Goal: Information Seeking & Learning: Learn about a topic

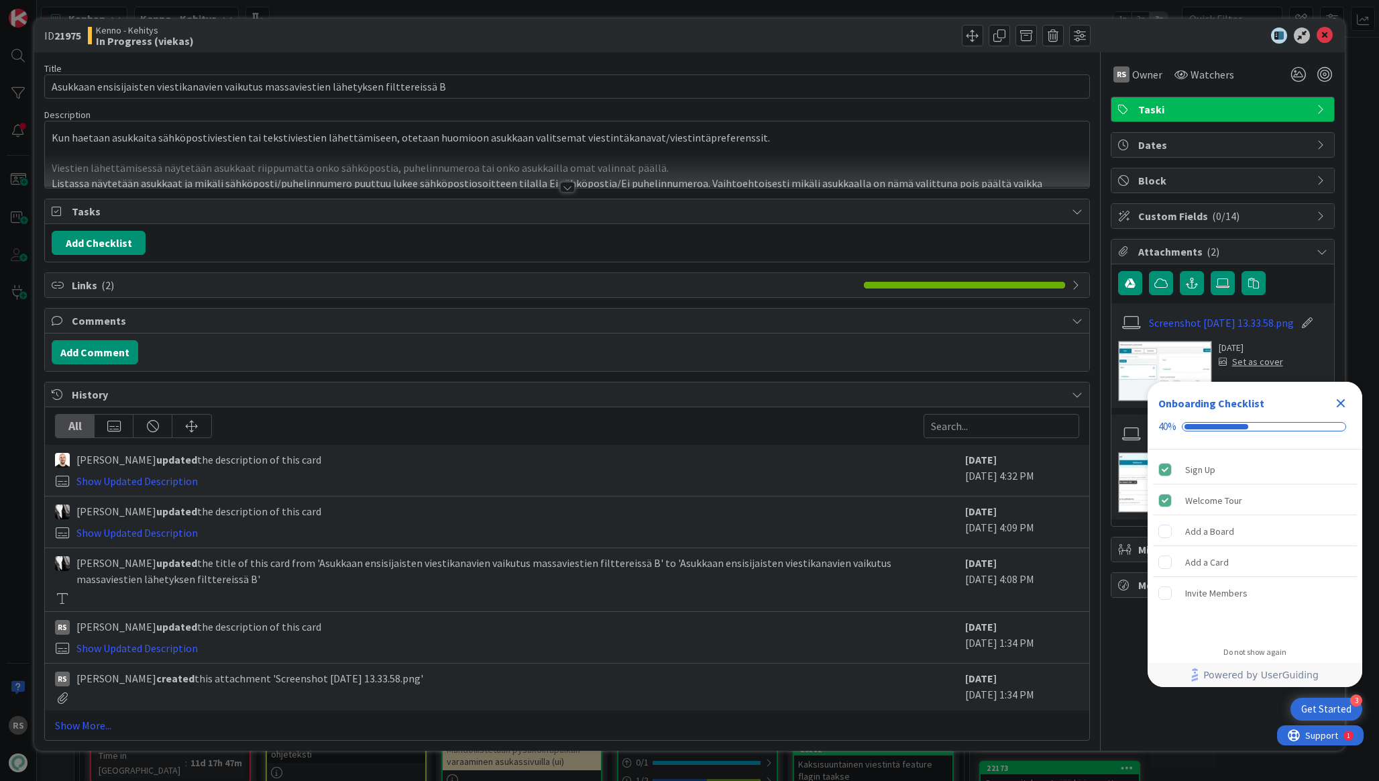
click at [202, 164] on div at bounding box center [567, 171] width 1044 height 34
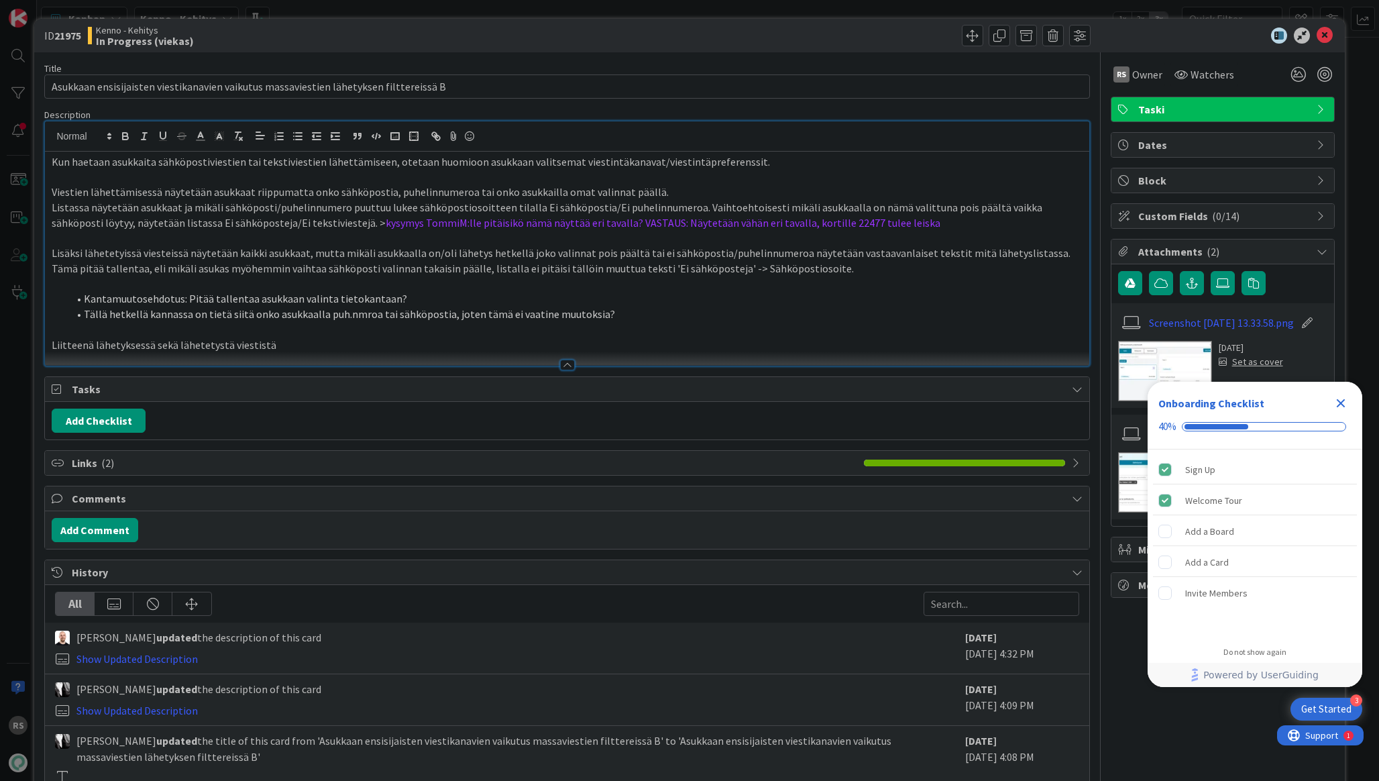
click at [54, 166] on p "Kun haetaan asukkaita sähköpostiviestien tai tekstiviestien lähettämiseen, otet…" at bounding box center [567, 161] width 1030 height 15
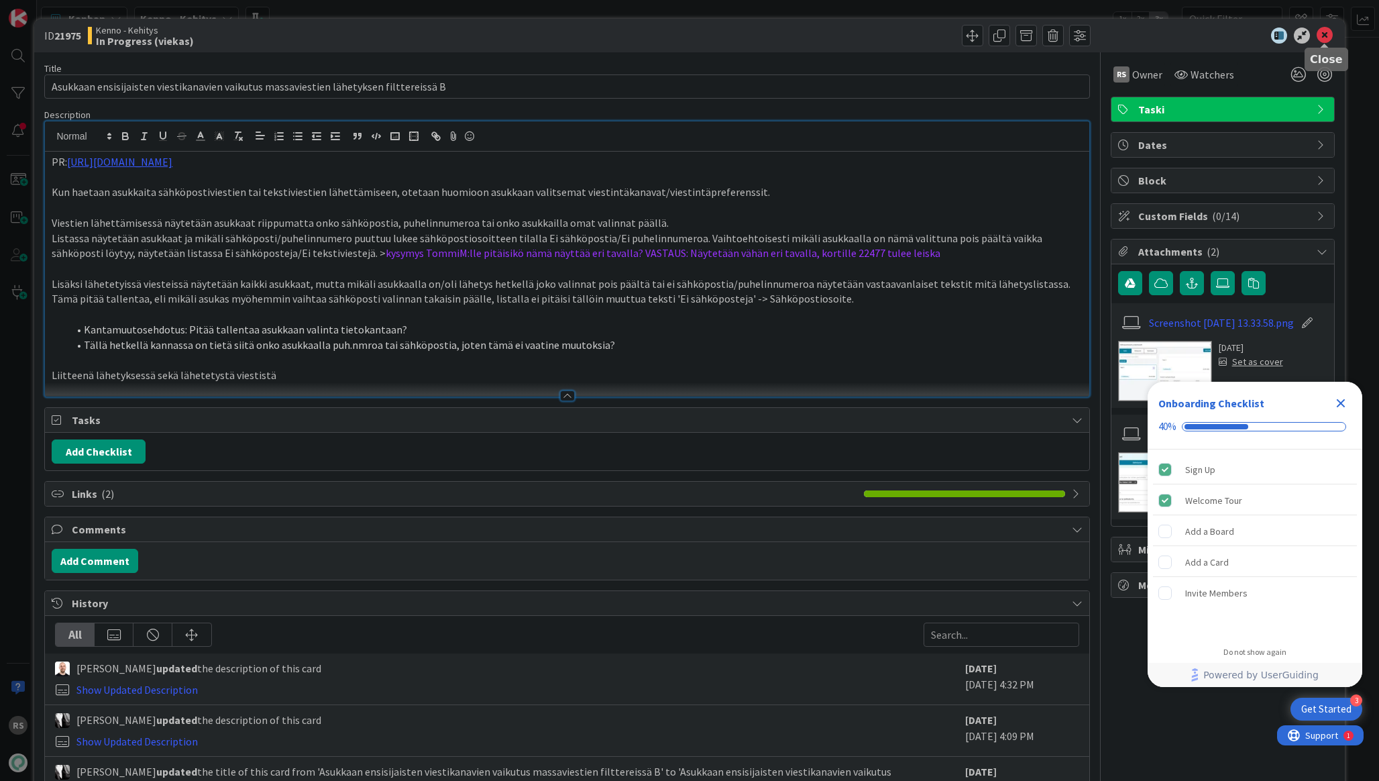
click at [1319, 32] on icon at bounding box center [1325, 35] width 16 height 16
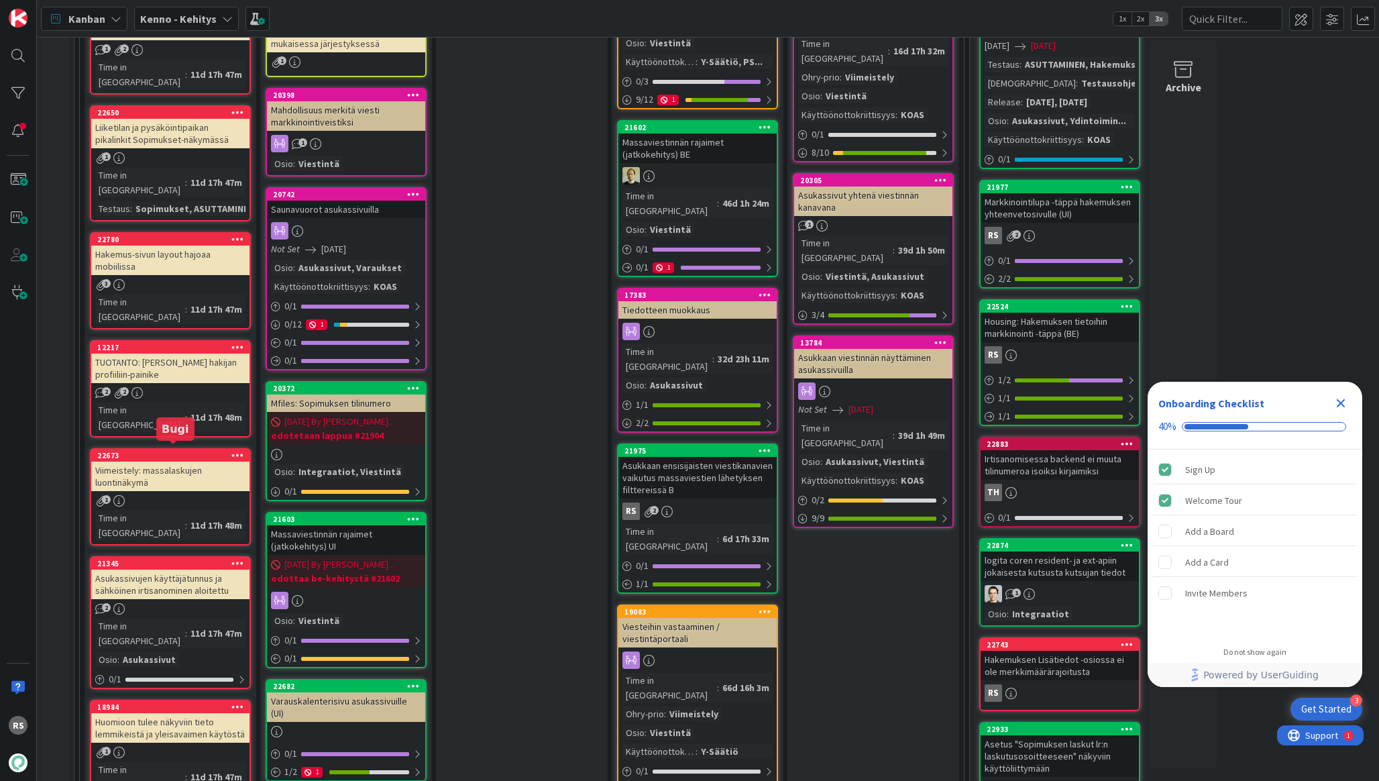
scroll to position [1310, 0]
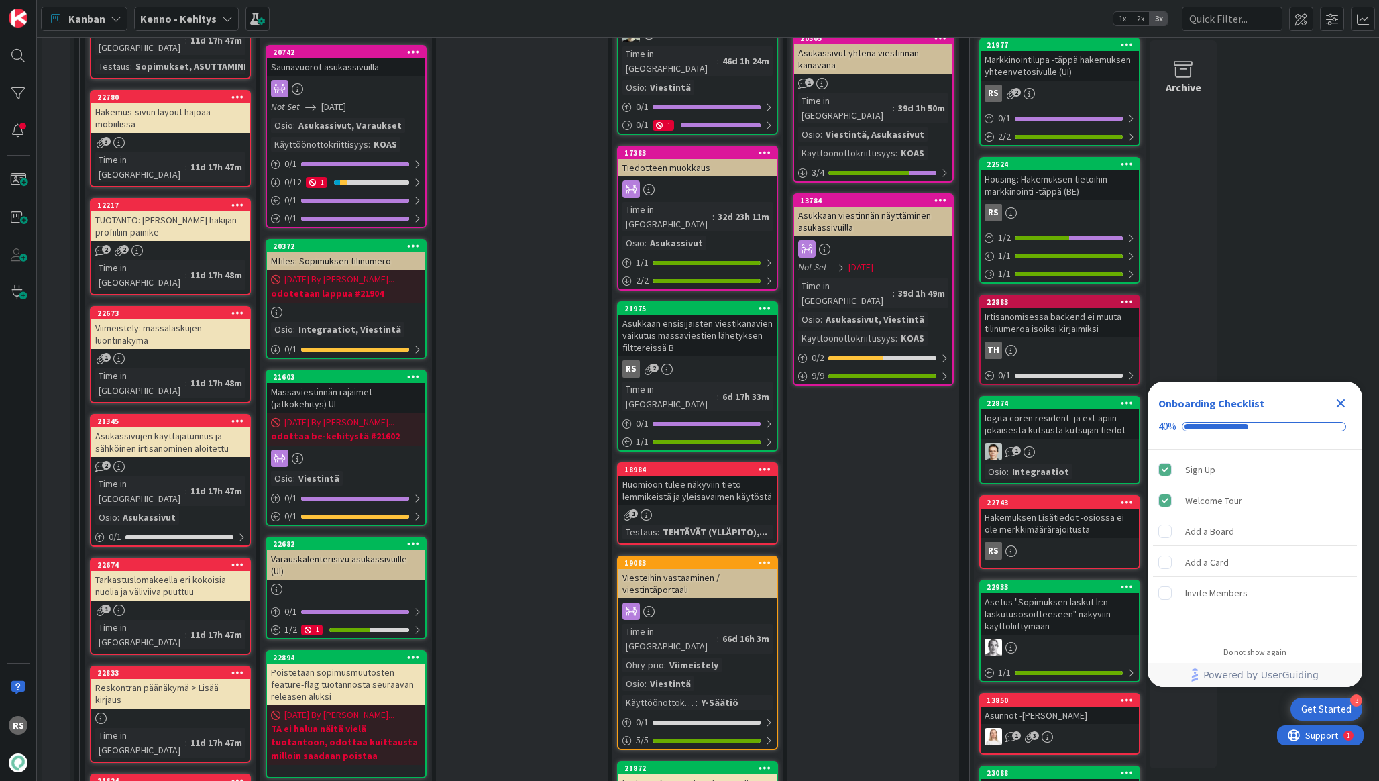
click at [708, 476] on div "Huomioon tulee näkyviin tieto lemmikeistä ja yleisavaimen käytöstä" at bounding box center [697, 491] width 158 height 30
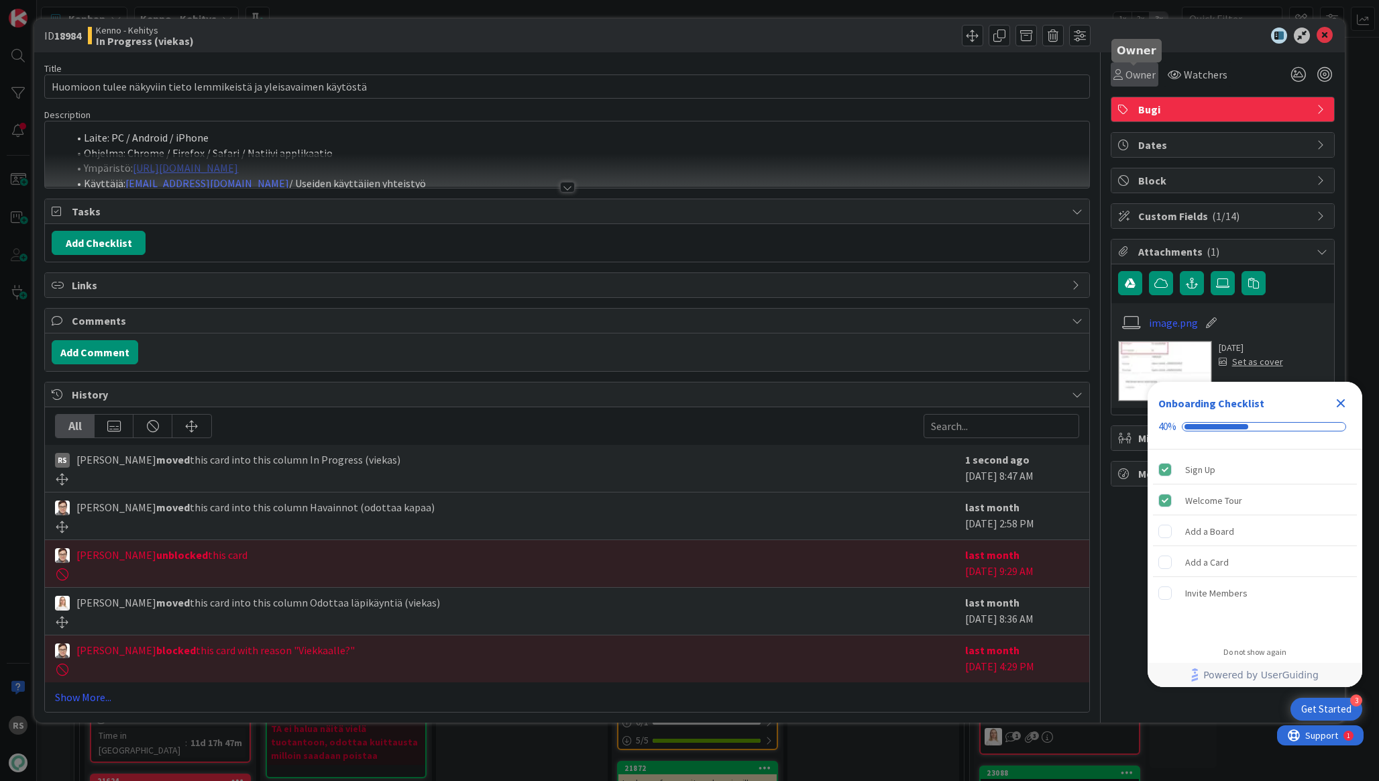
click at [1126, 73] on span "Owner" at bounding box center [1140, 74] width 30 height 16
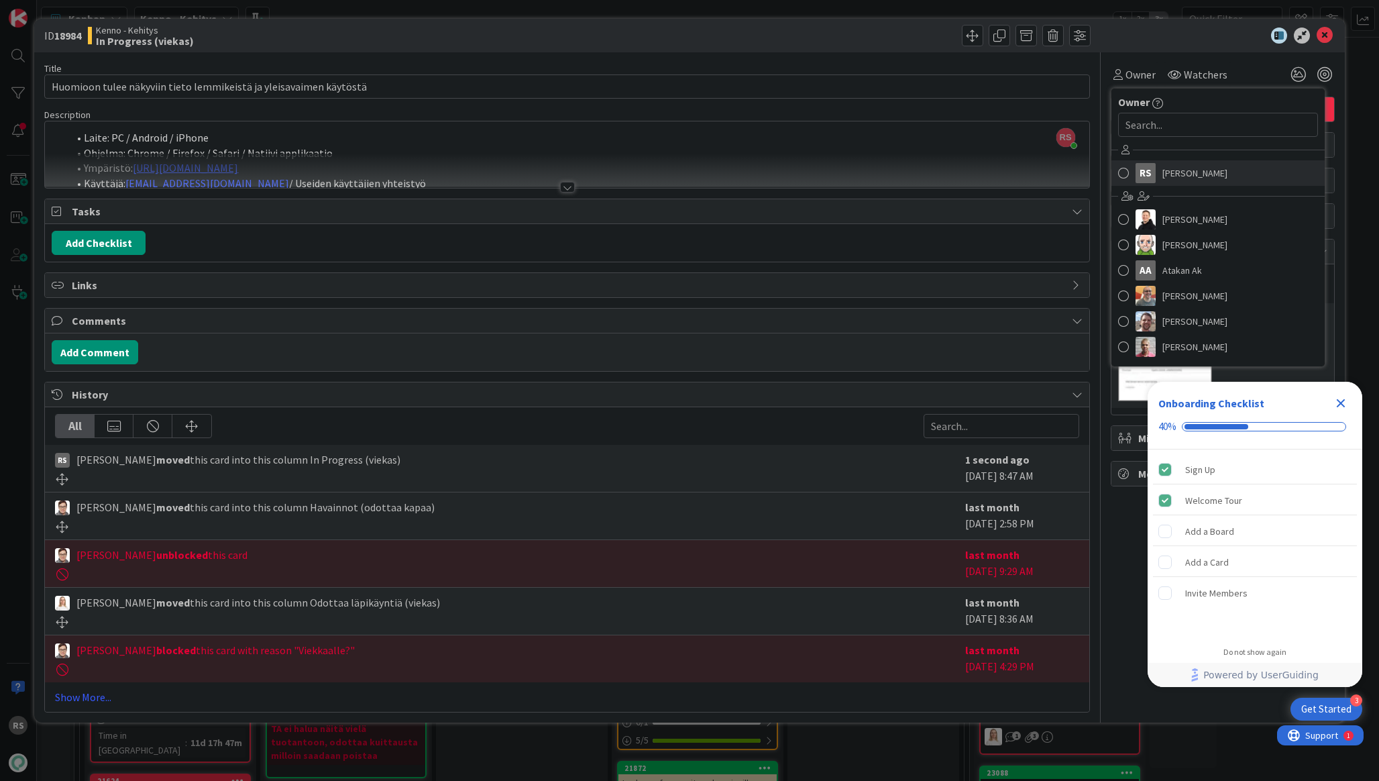
click at [1158, 172] on link "RS Rasmus Säämänen" at bounding box center [1217, 172] width 213 height 25
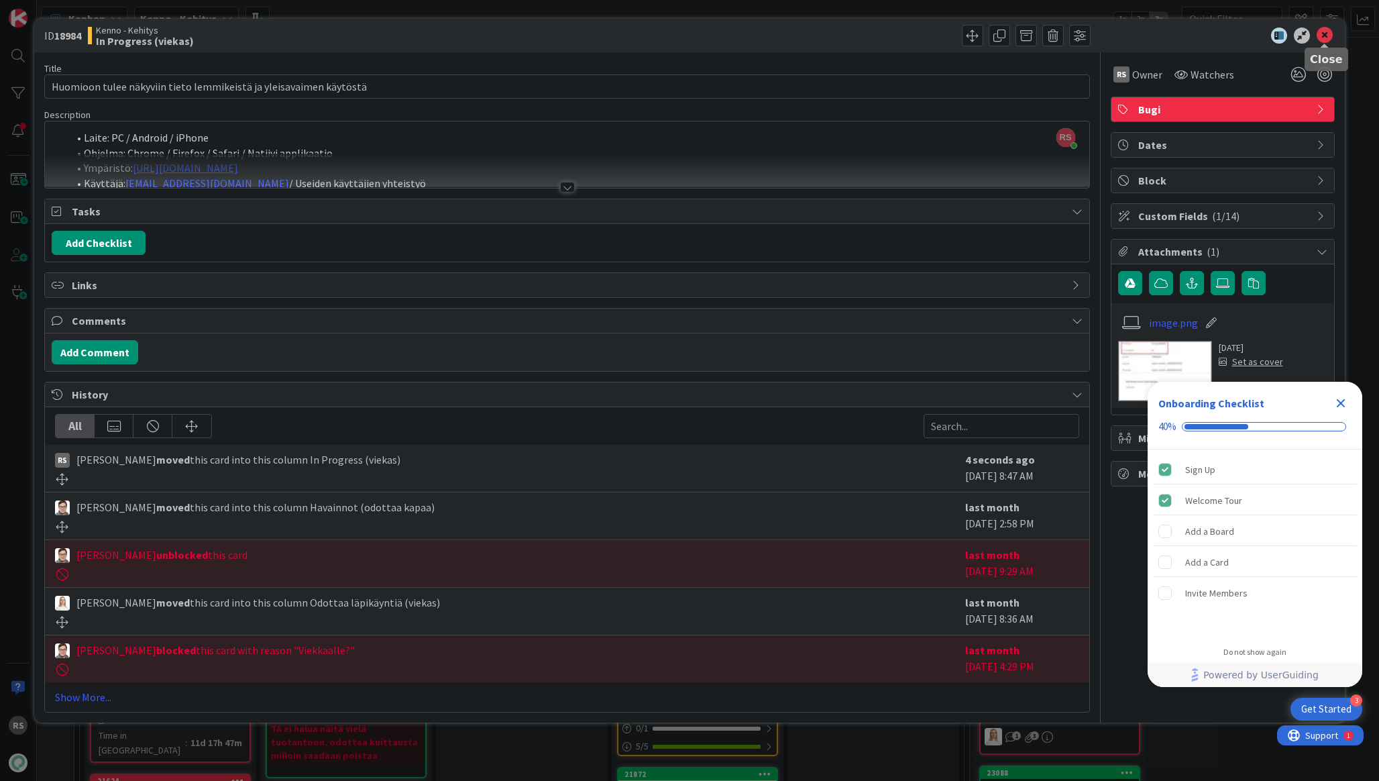
click at [1328, 38] on icon at bounding box center [1325, 35] width 16 height 16
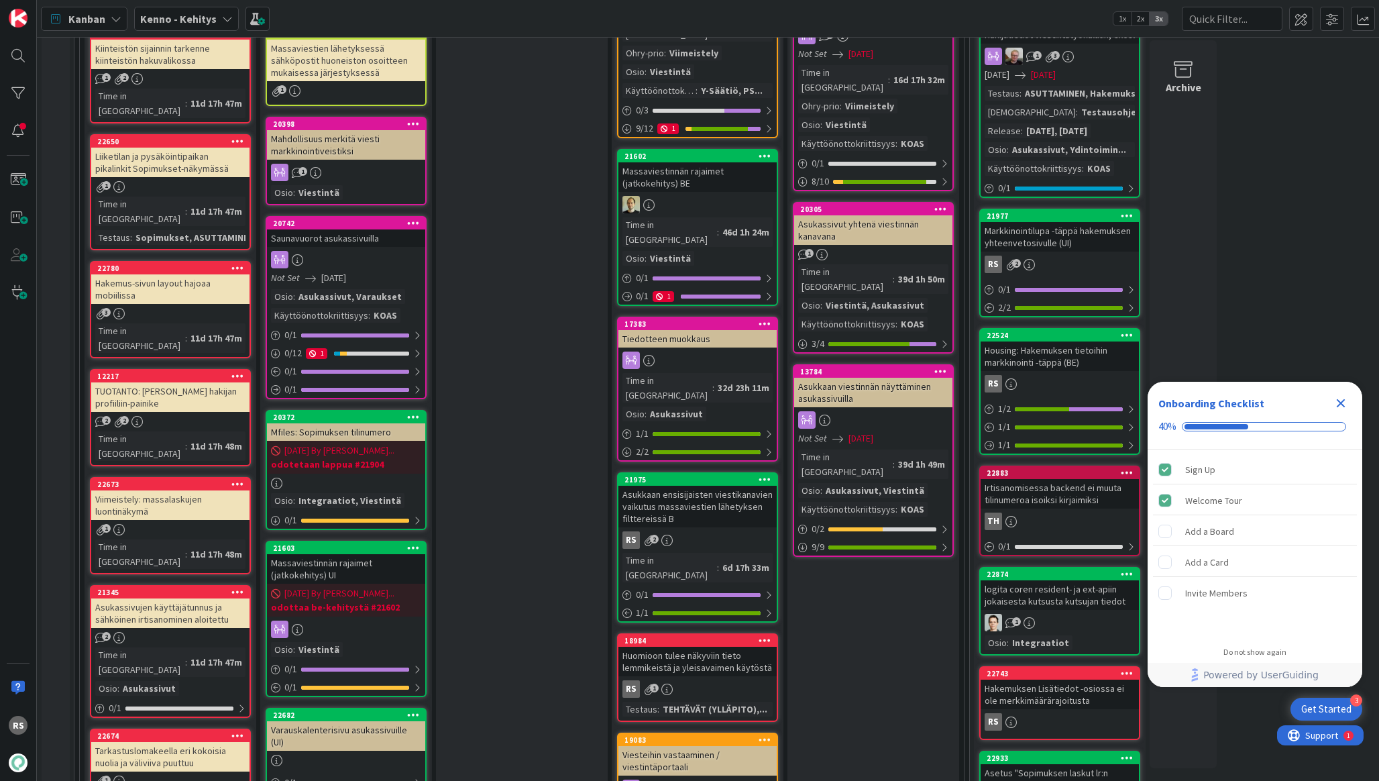
scroll to position [1242, 0]
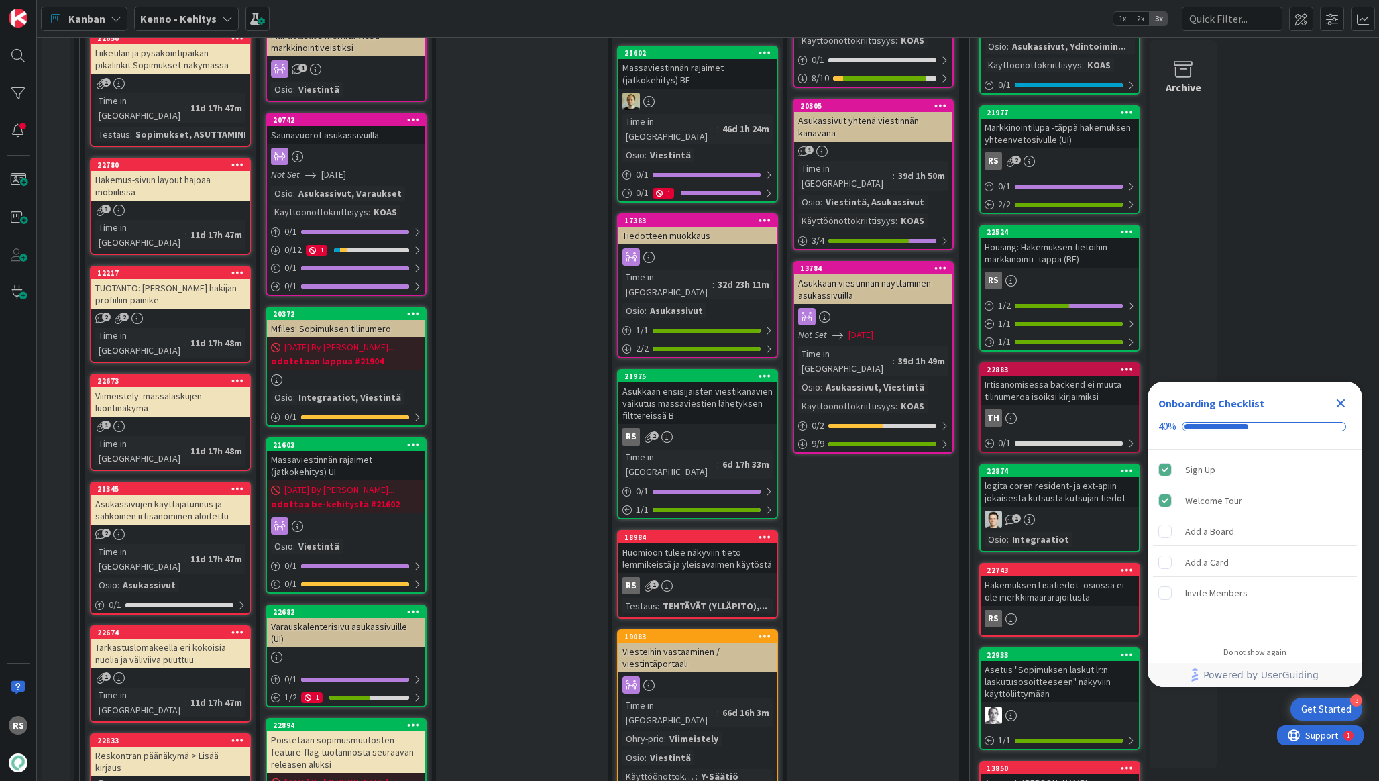
click at [676, 543] on div "Huomioon tulee näkyviin tieto lemmikeistä ja yleisavaimen käytöstä" at bounding box center [697, 558] width 158 height 30
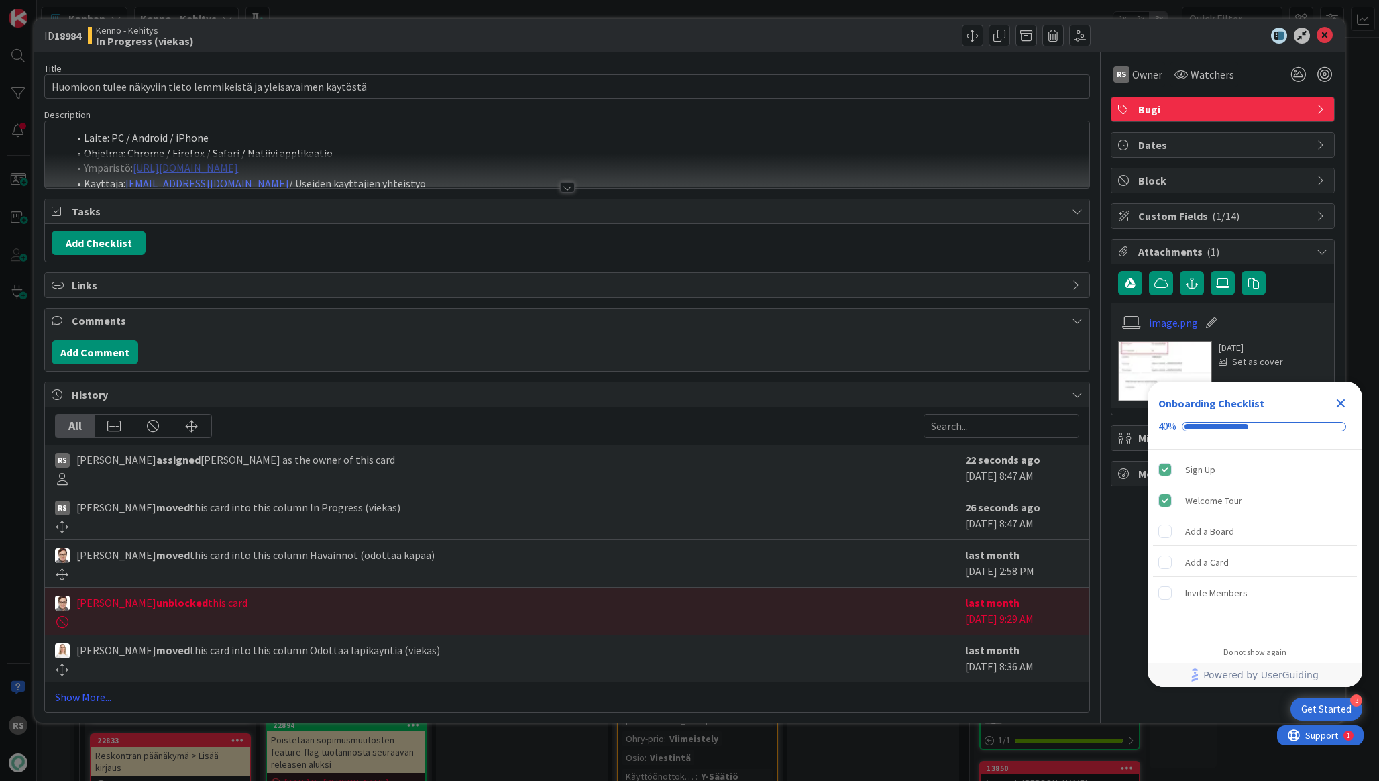
click at [565, 180] on div at bounding box center [567, 171] width 1044 height 34
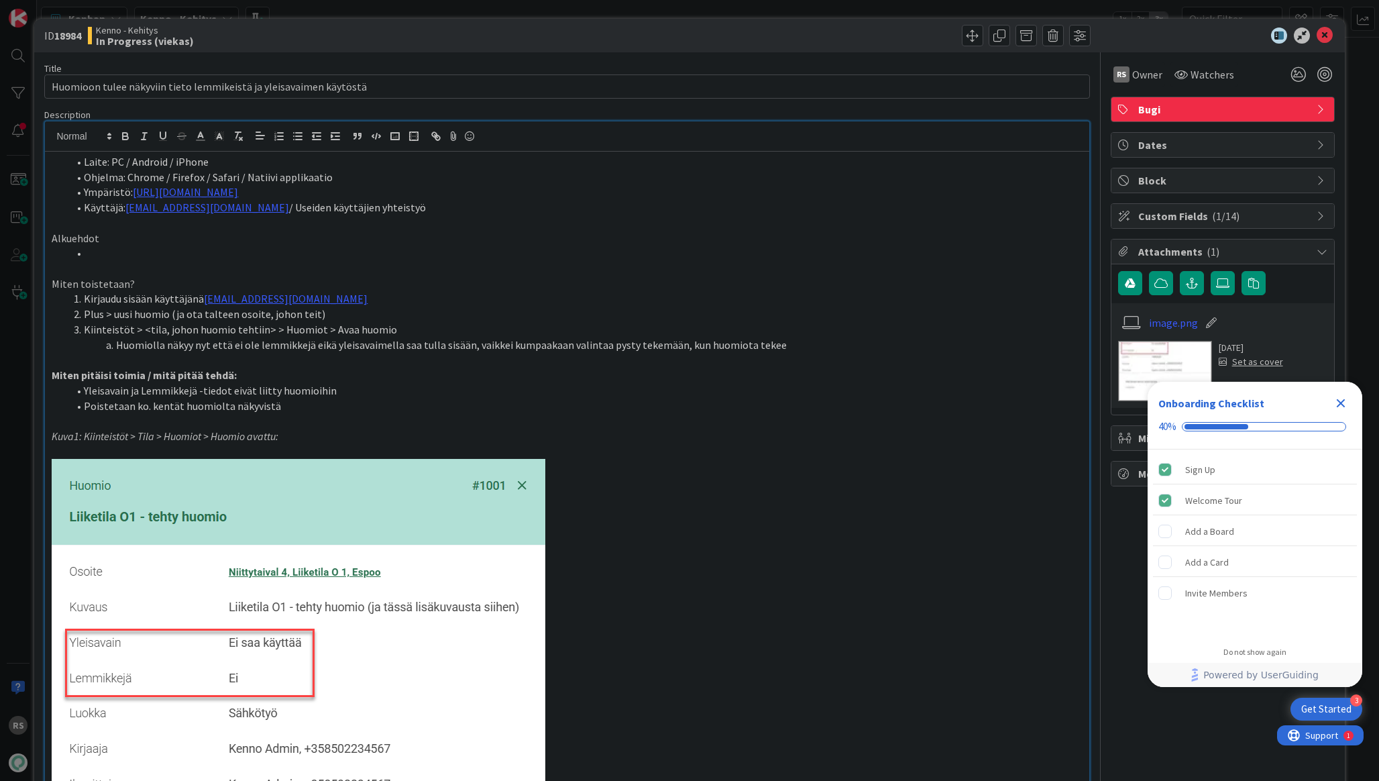
click at [527, 66] on div "Title 66 / 128" at bounding box center [566, 68] width 1045 height 12
click at [527, 69] on div "Title 66 / 128" at bounding box center [566, 68] width 1045 height 12
click at [527, 80] on input "Huomioon tulee näkyviin tieto lemmikeistä ja yleisavaimen käytöstä" at bounding box center [566, 86] width 1045 height 24
click at [537, 174] on li "Ohjelma: Chrome / Firefox / Safari / Natiivi applikaatio" at bounding box center [575, 177] width 1014 height 15
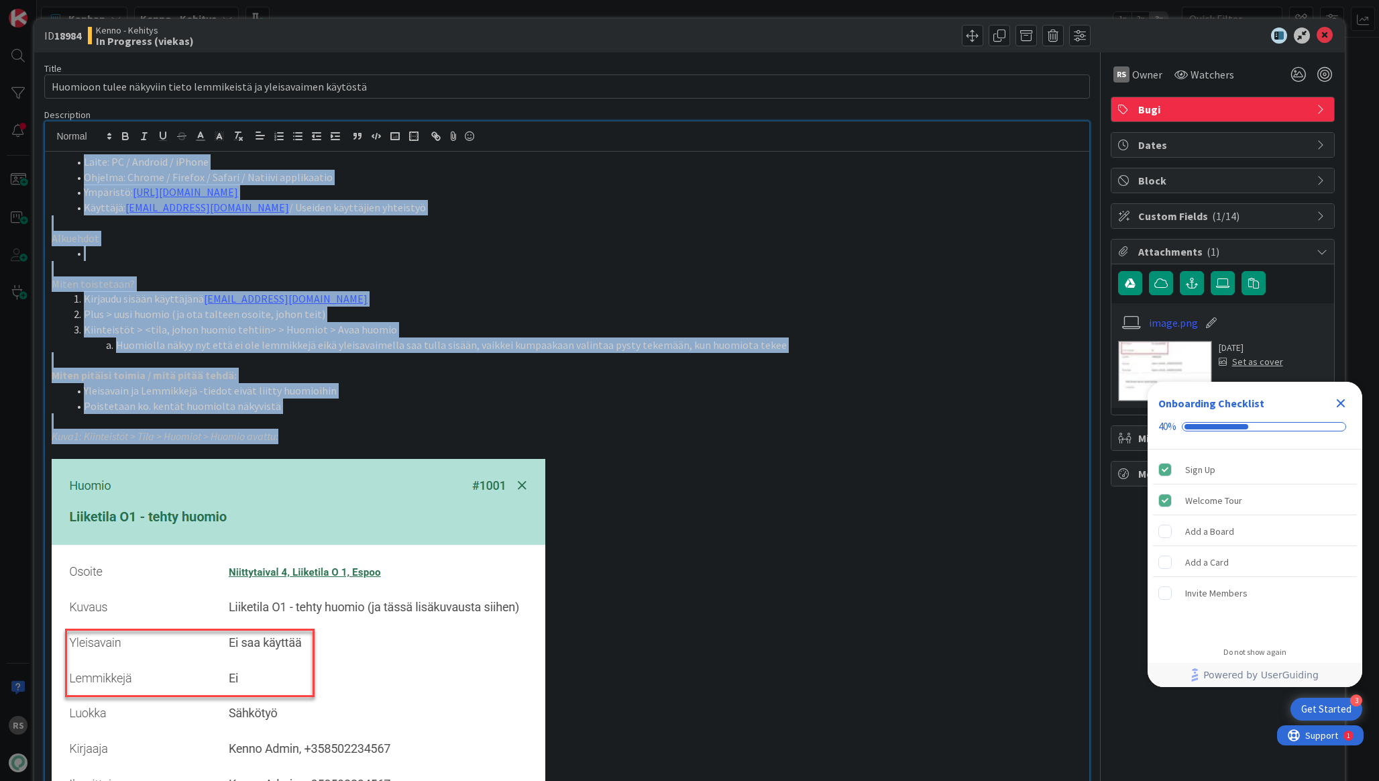
drag, startPoint x: 292, startPoint y: 437, endPoint x: 46, endPoint y: 133, distance: 390.5
click at [46, 133] on div "RS Rasmus Säämänen just joined Laite: PC / Android / iPhone Ohjelma: Chrome / F…" at bounding box center [567, 626] width 1044 height 1011
copy div "Laite: PC / Android / iPhone Ohjelma: Chrome / Firefox / Safari / Natiivi appli…"
click at [356, 286] on p "Miten toistetaan?" at bounding box center [567, 283] width 1030 height 15
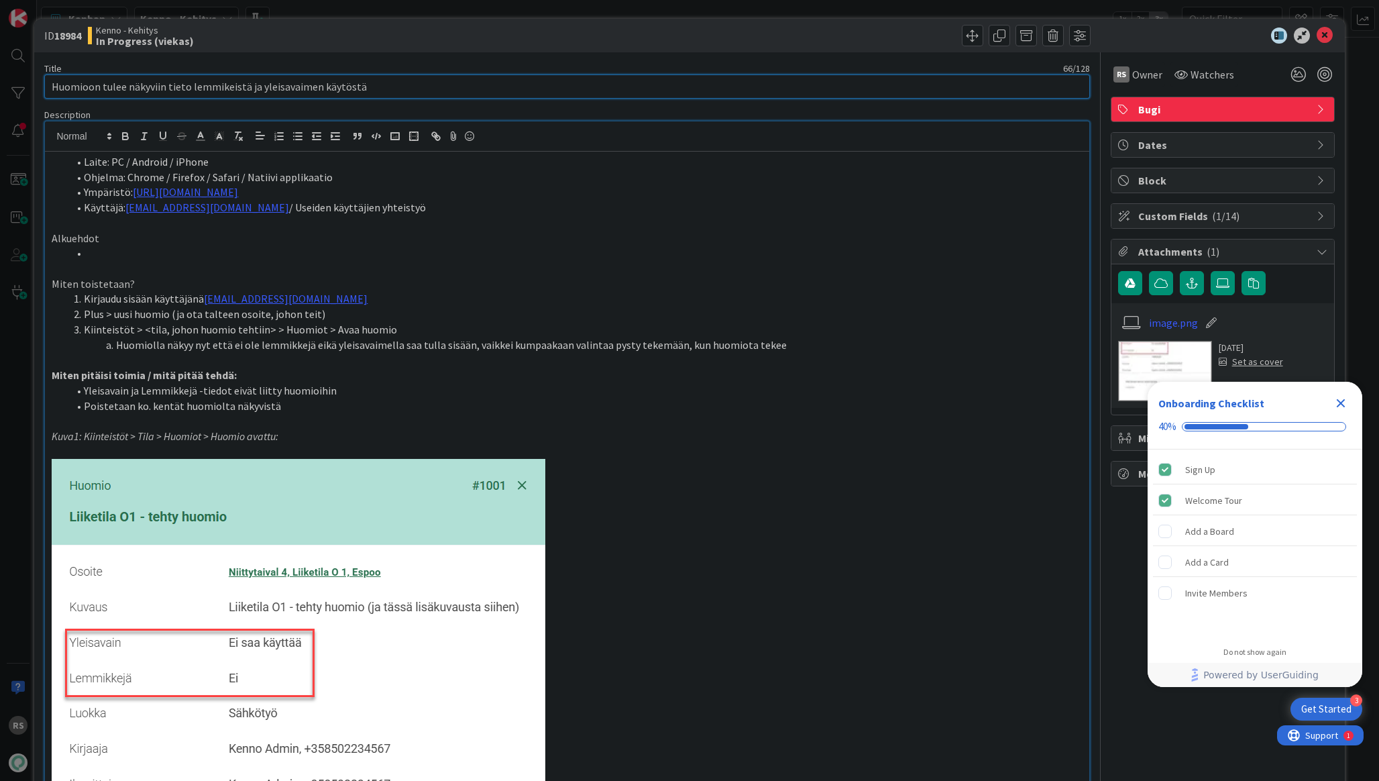
click at [708, 90] on input "Huomioon tulee näkyviin tieto lemmikeistä ja yleisavaimen käytöstä" at bounding box center [566, 86] width 1045 height 24
click at [1329, 36] on icon at bounding box center [1325, 35] width 16 height 16
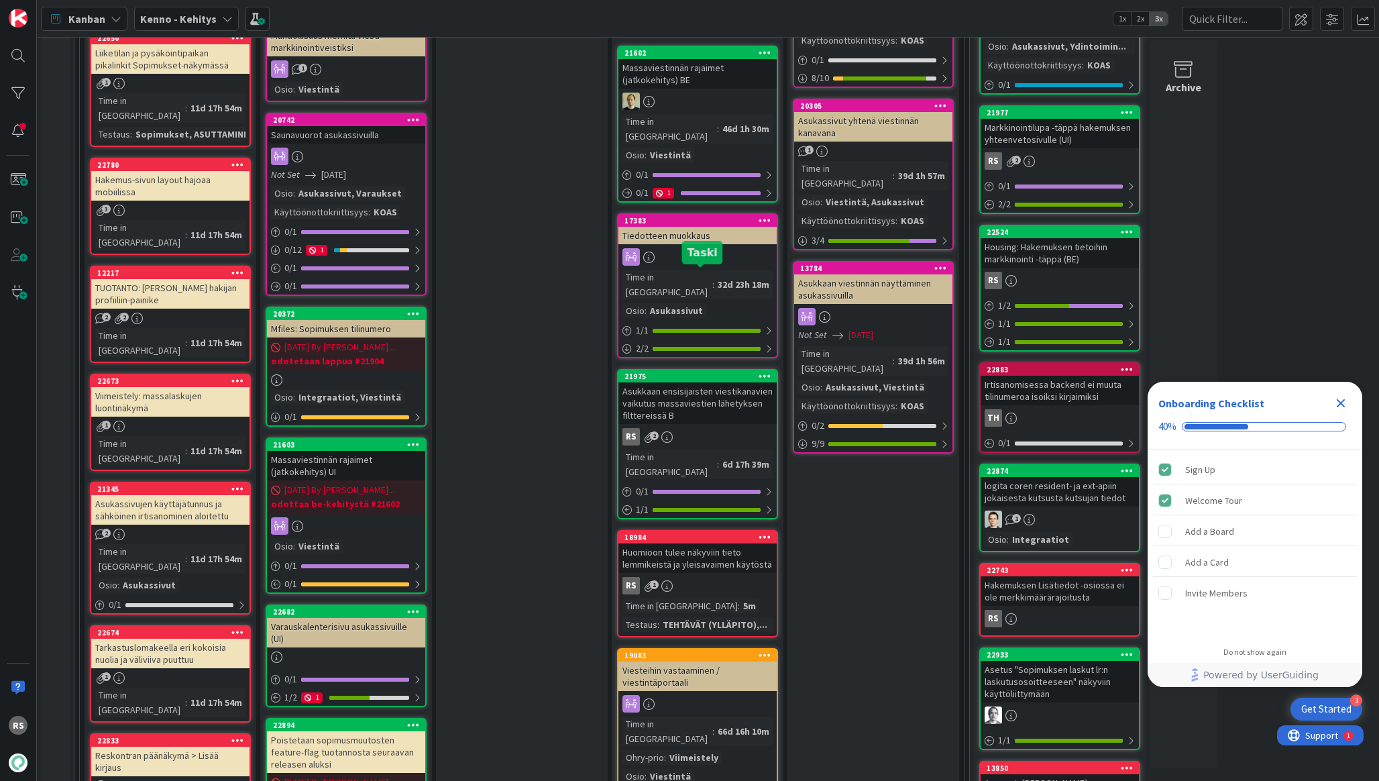
click at [699, 382] on div "Asukkaan ensisijaisten viestikanavien vaikutus massaviestien lähetyksen filtter…" at bounding box center [697, 403] width 158 height 42
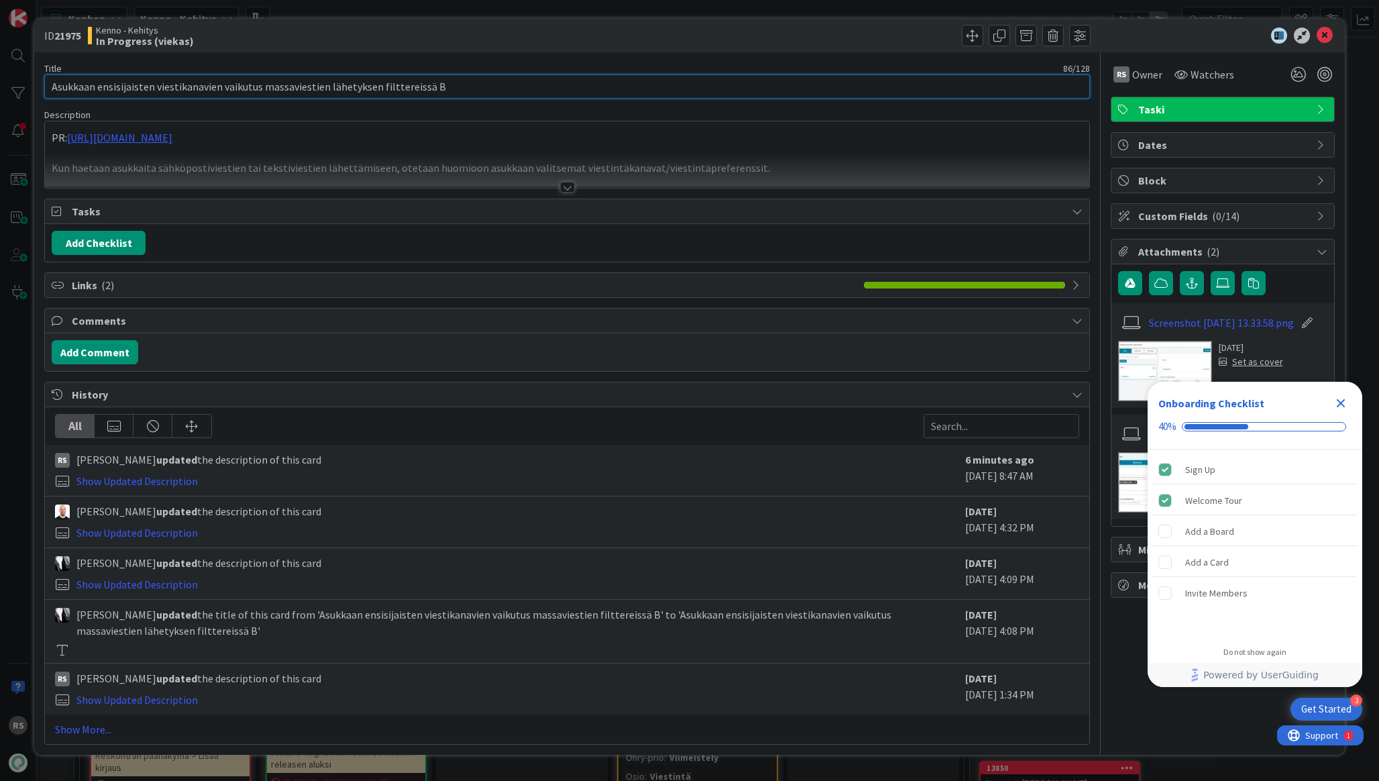
click at [698, 93] on input "Asukkaan ensisijaisten viestikanavien vaikutus massaviestien lähetyksen filtter…" at bounding box center [566, 86] width 1045 height 24
type input "Asukkaan ensisijaisten viestikanavien vaikutus massaviestien lähetyksen filtter…"
click at [871, 65] on div "Title 87 / 128" at bounding box center [566, 68] width 1045 height 12
click at [1313, 33] on div at bounding box center [1215, 35] width 237 height 16
click at [1331, 33] on icon at bounding box center [1325, 35] width 16 height 16
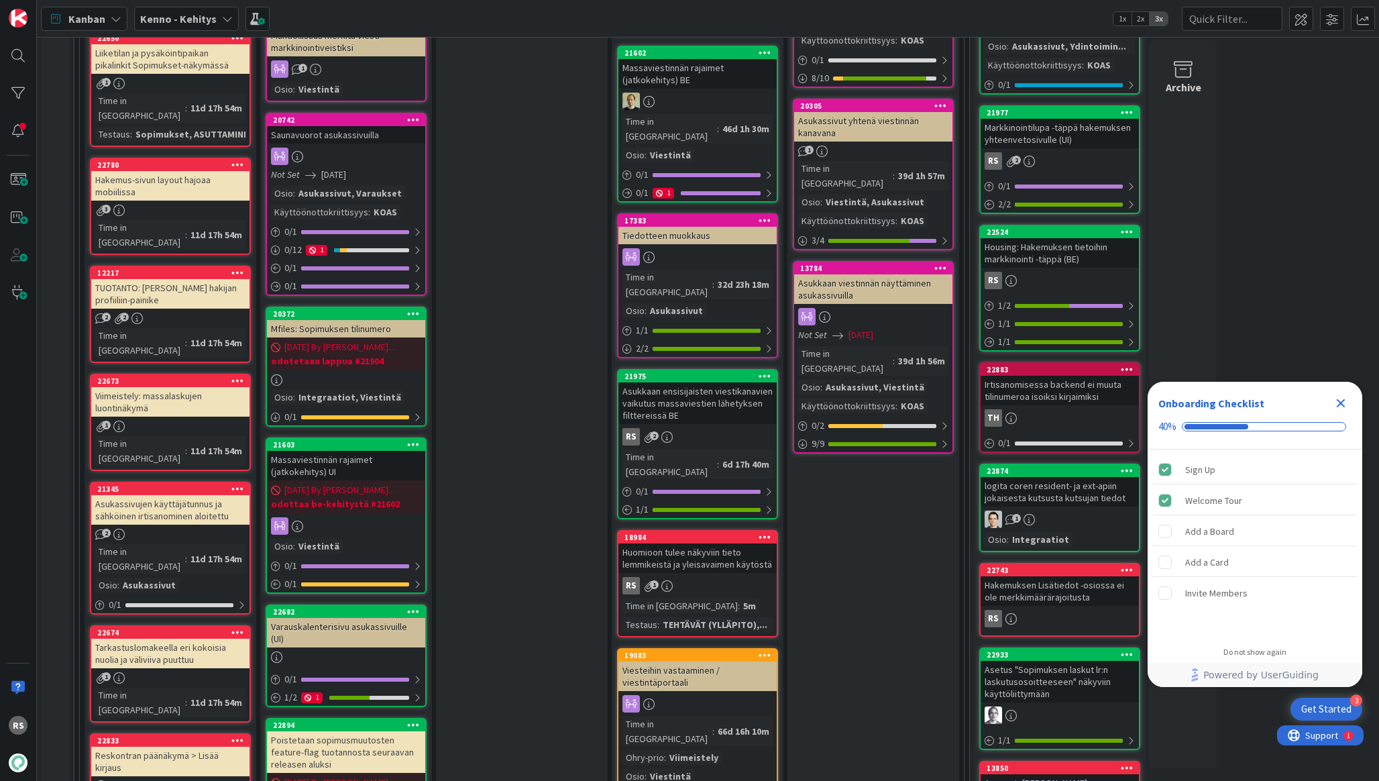
click at [698, 382] on div "Asukkaan ensisijaisten viestikanavien vaikutus massaviestien lähetyksen filtter…" at bounding box center [697, 403] width 158 height 42
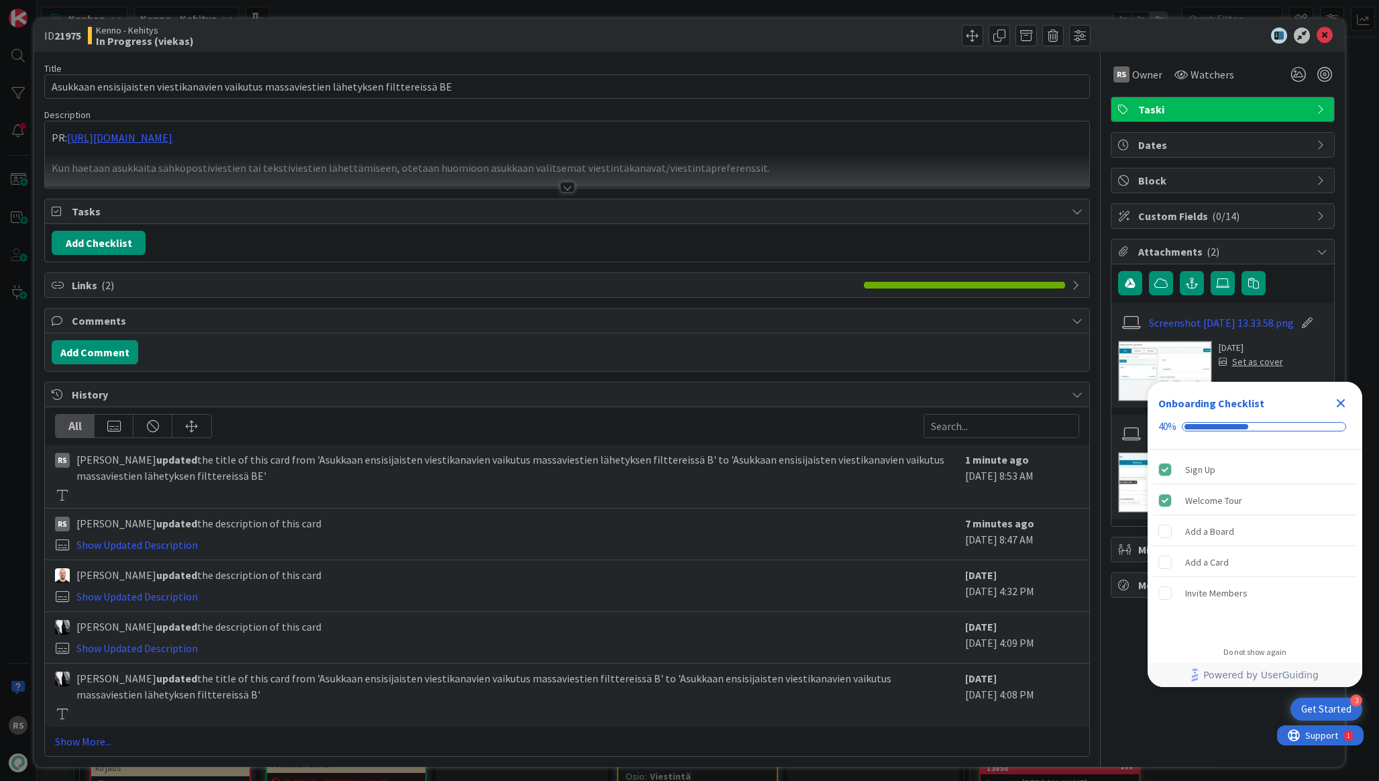
click at [569, 187] on div at bounding box center [567, 187] width 15 height 11
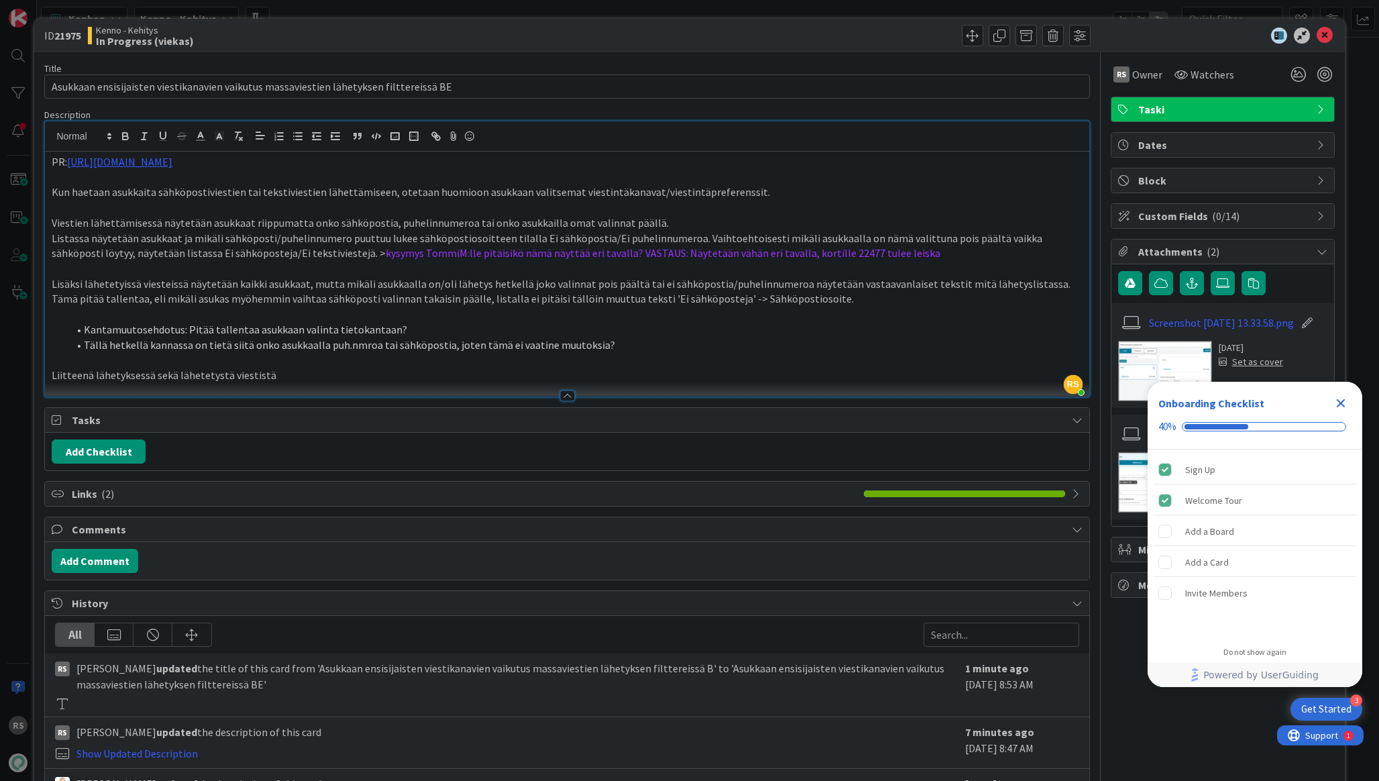
click at [781, 254] on span "kysymys TommiM:lle pitäisikö nämä näyttää eri tavalla? VASTAUS: Näytetään vähän…" at bounding box center [663, 252] width 555 height 13
click at [1321, 35] on icon at bounding box center [1325, 35] width 16 height 16
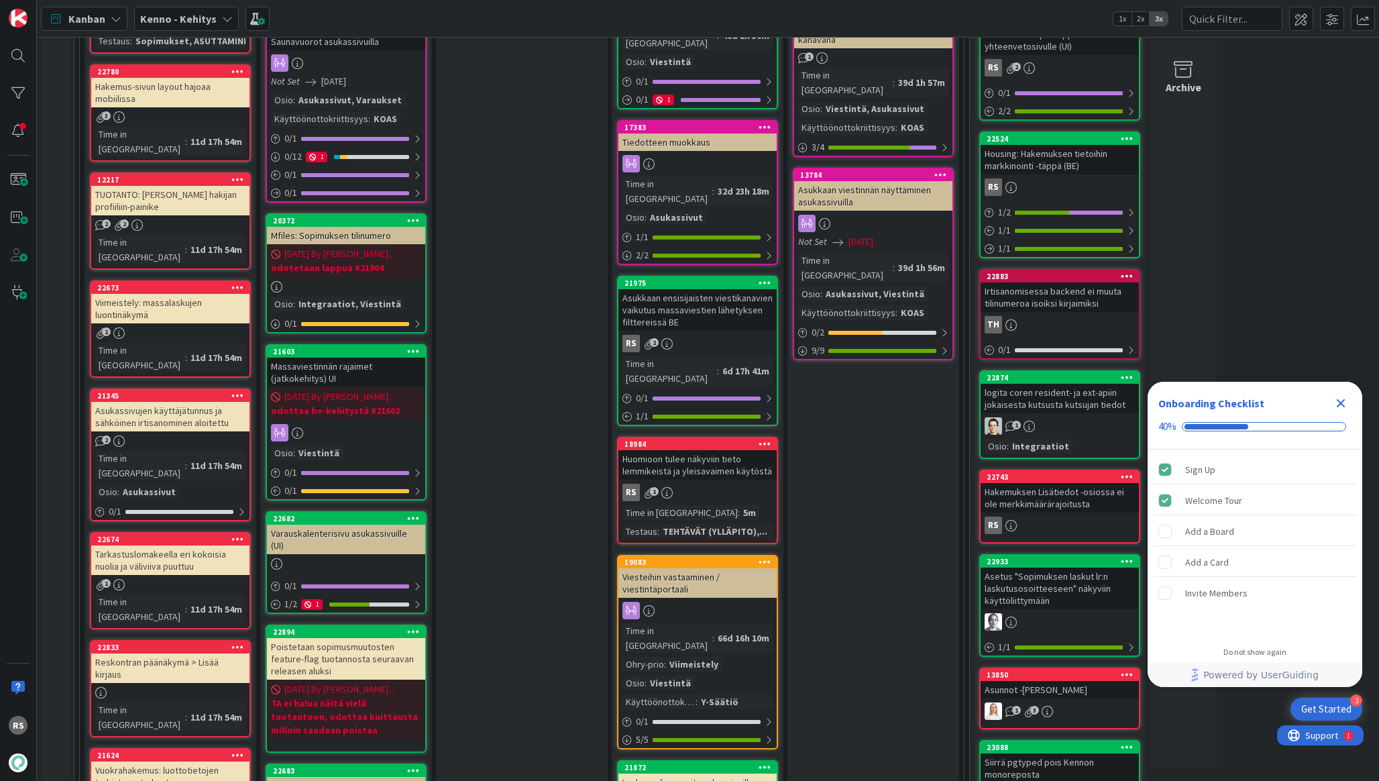
scroll to position [1441, 0]
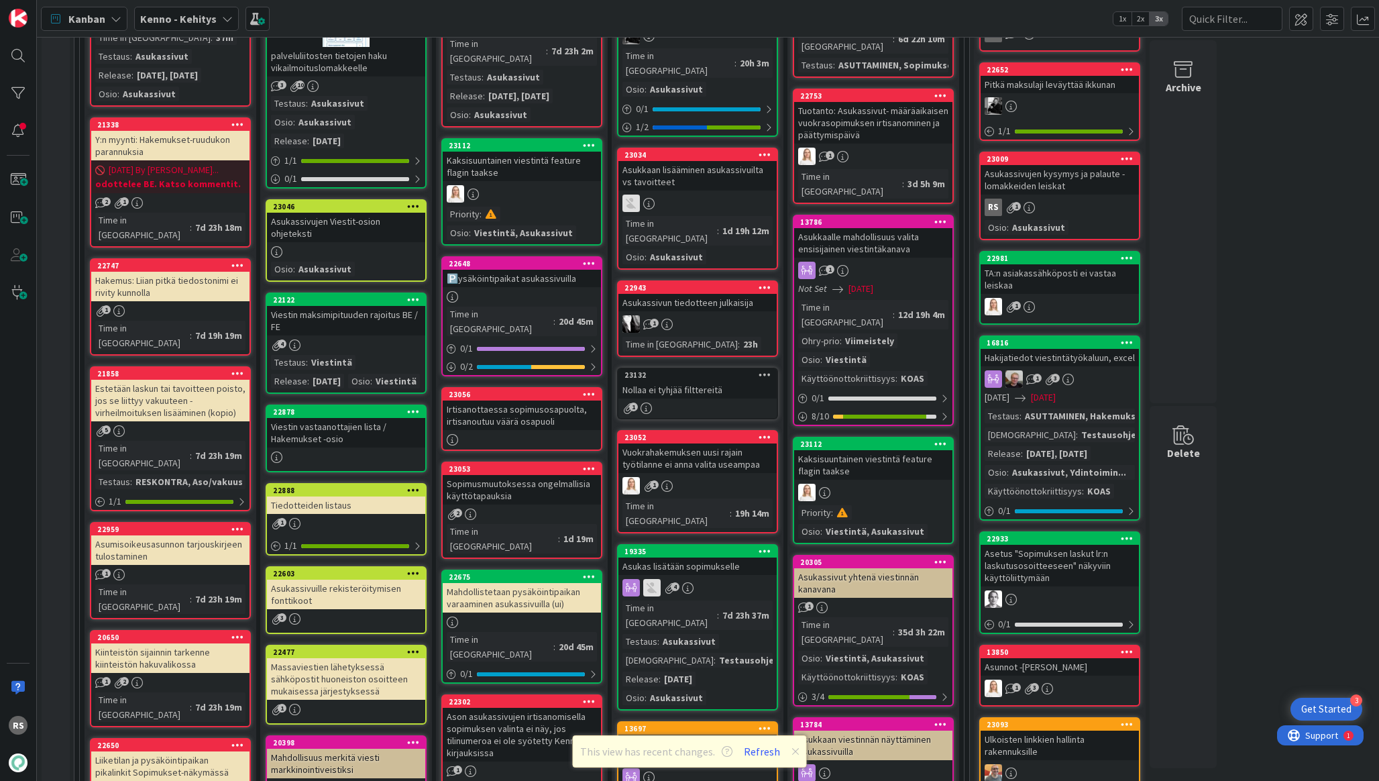
scroll to position [284, 0]
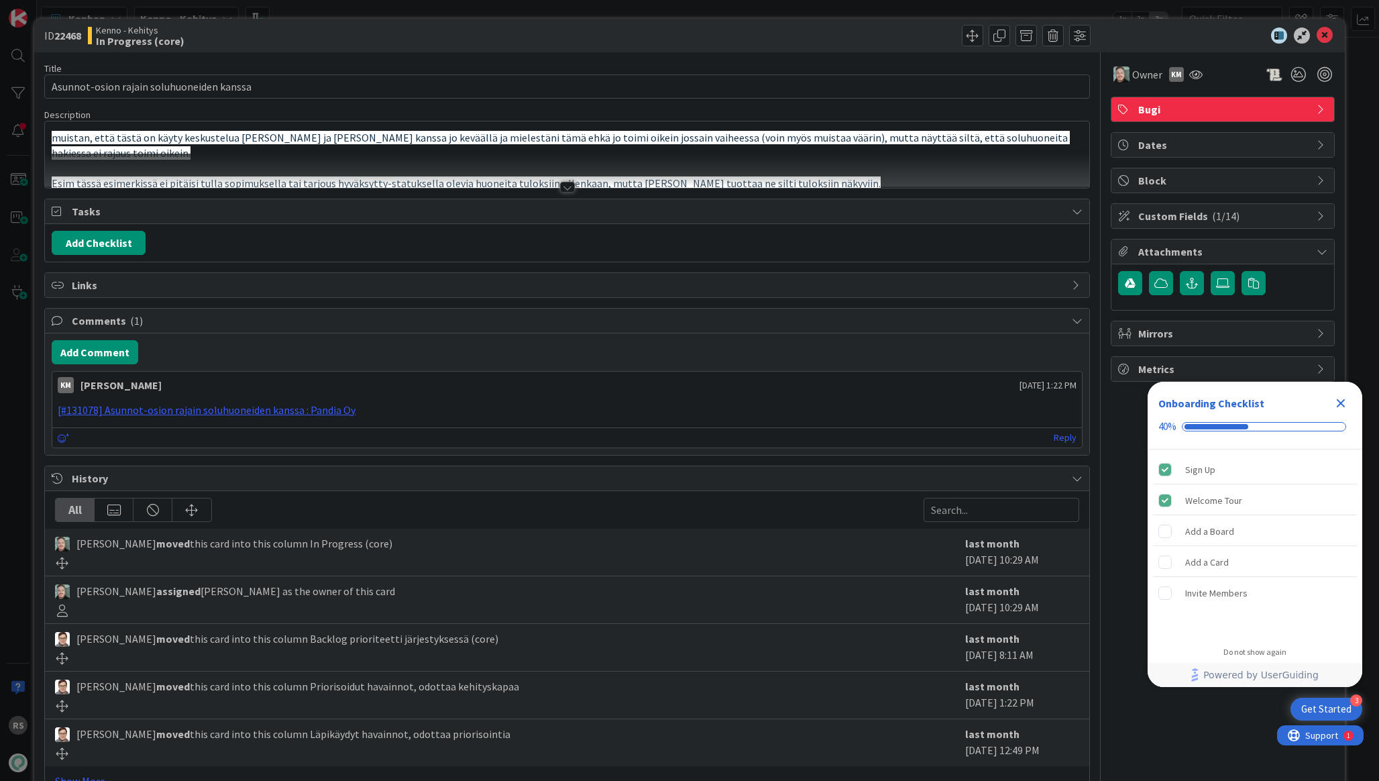
click at [559, 184] on div at bounding box center [567, 171] width 1044 height 34
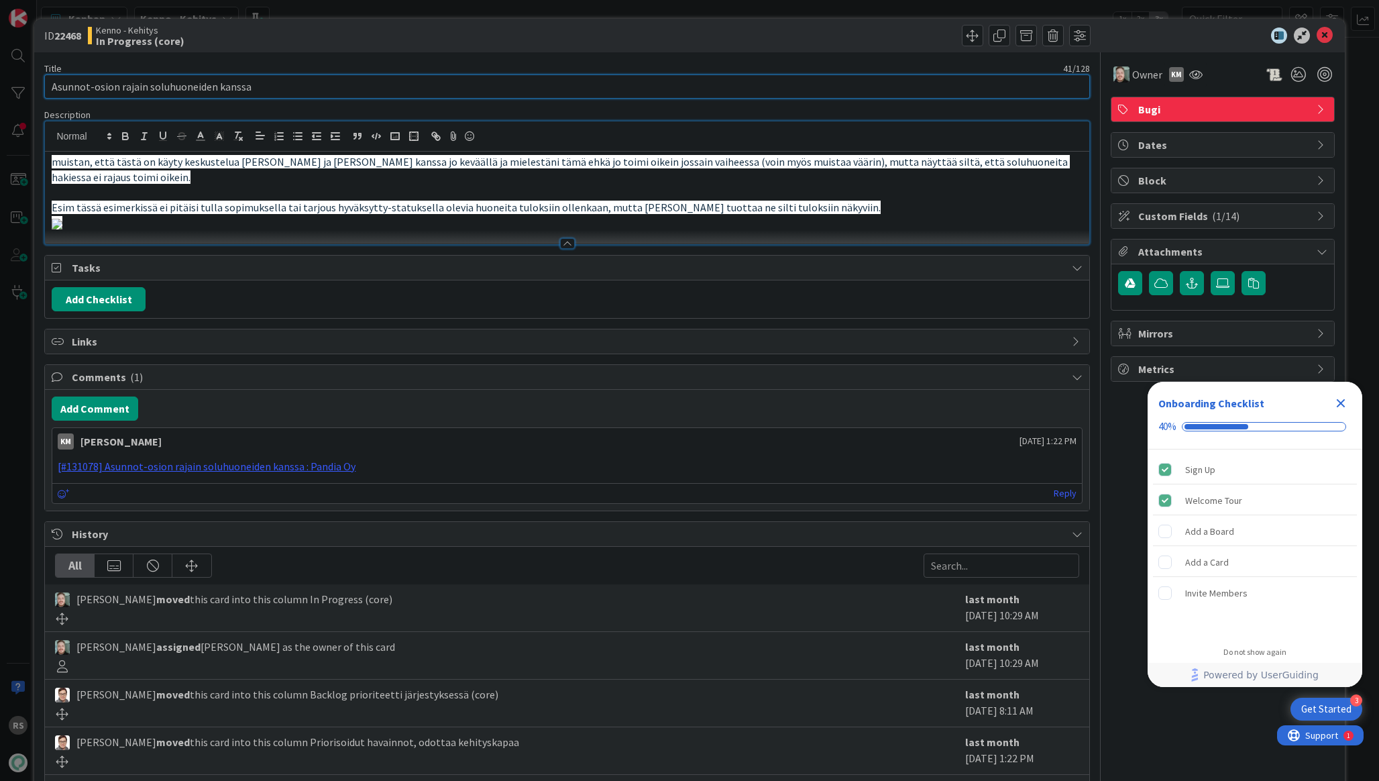
click at [516, 85] on input "Asunnot-osion rajain soluhuoneiden kanssa" at bounding box center [566, 86] width 1045 height 24
click at [518, 172] on p "muistan, että tästä on käyty keskustelua Tommin ja Juhanin kanssa jo keväällä j…" at bounding box center [567, 169] width 1030 height 30
drag, startPoint x: 814, startPoint y: 211, endPoint x: 45, endPoint y: 197, distance: 768.8
click at [45, 197] on div "muistan, että tästä on käyty keskustelua Tommin ja Juhanin kanssa jo keväällä j…" at bounding box center [567, 198] width 1044 height 93
copy div "Esim tässä esimerkissä ei pitäisi tulla sopimuksella tai tarjous hyväksytty-sta…"
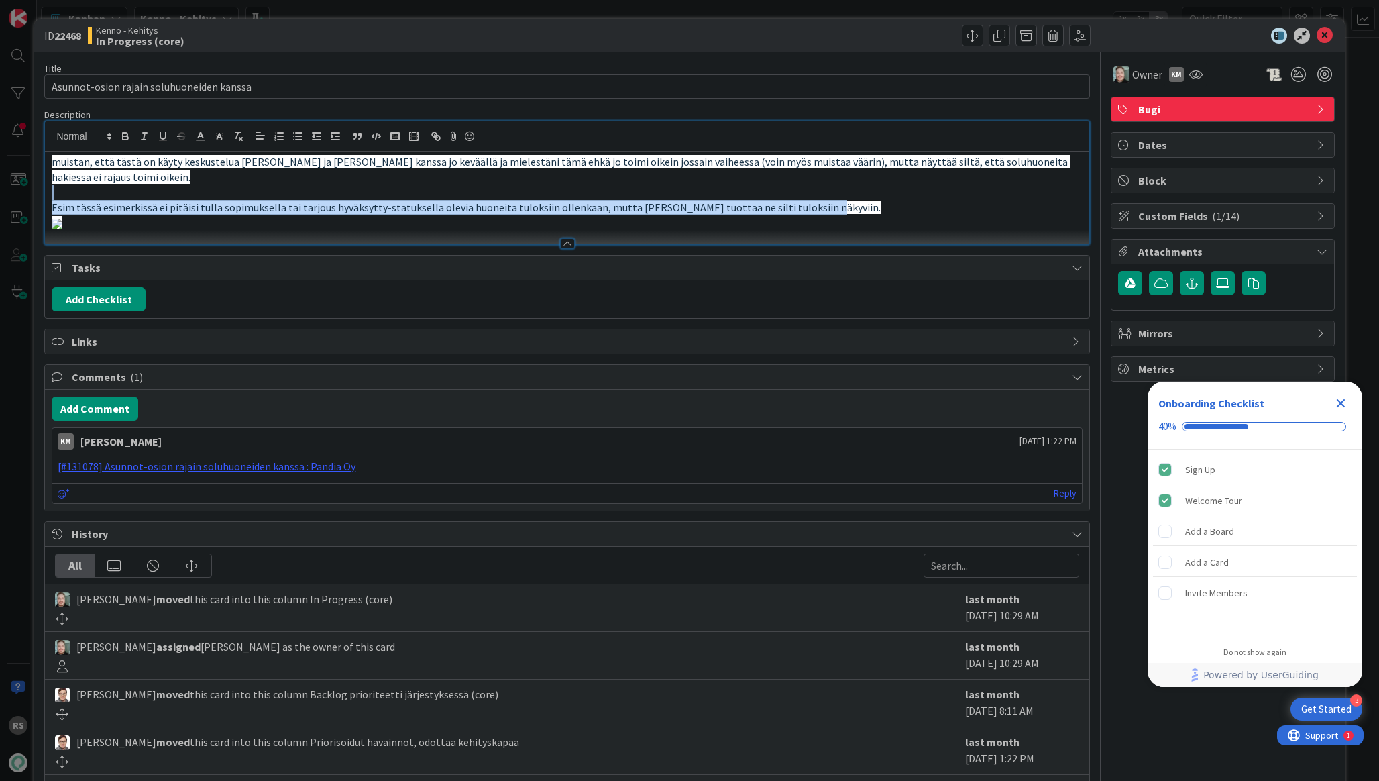
click at [140, 202] on span "Esim tässä esimerkissä ei pitäisi tulla sopimuksella tai tarjous hyväksytty-sta…" at bounding box center [466, 207] width 829 height 13
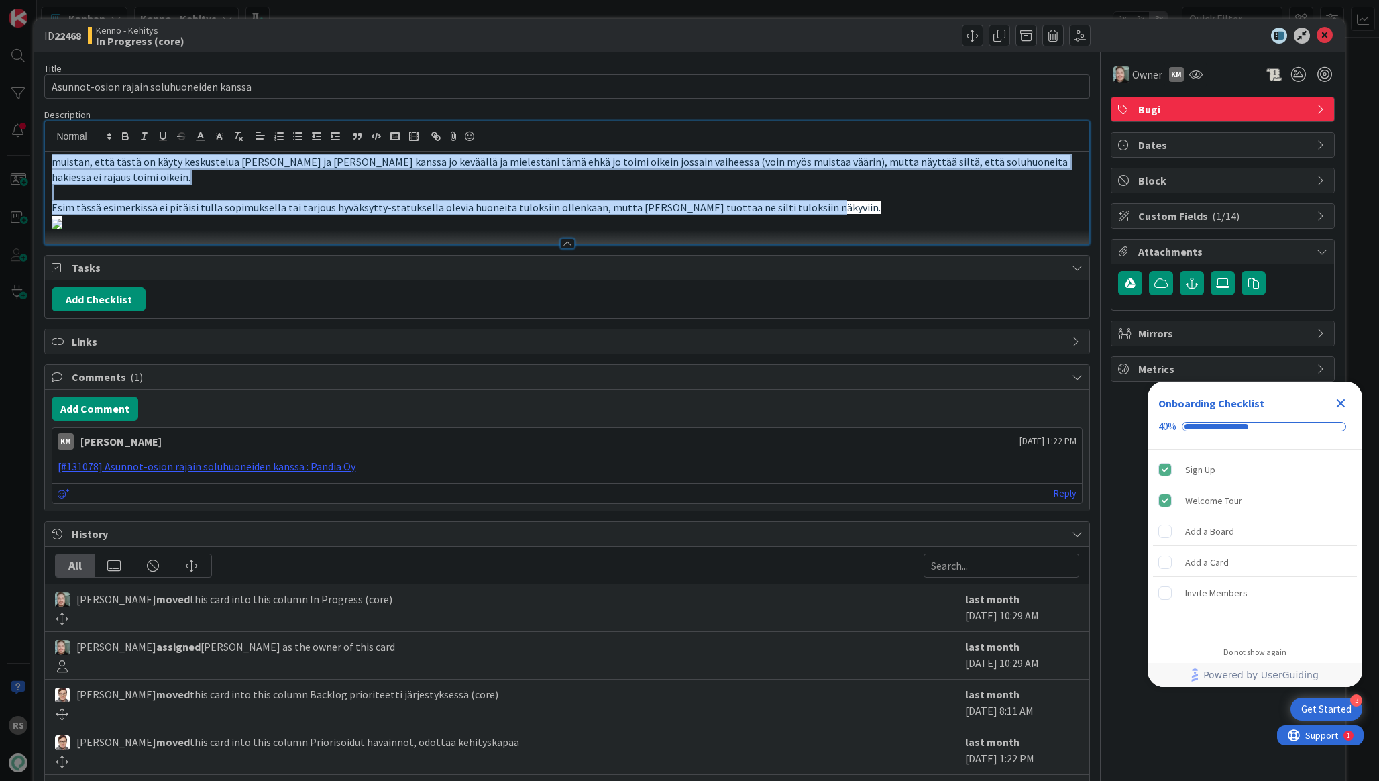
drag, startPoint x: 812, startPoint y: 203, endPoint x: 13, endPoint y: 151, distance: 800.5
click at [14, 151] on div "ID 22468 Kenno - Kehitys In Progress (core) Title 41 / 128 Asunnot-osion rajain…" at bounding box center [689, 390] width 1379 height 781
copy div "muistan, että tästä on käyty keskustelua Tommin ja Juhanin kanssa jo keväällä j…"
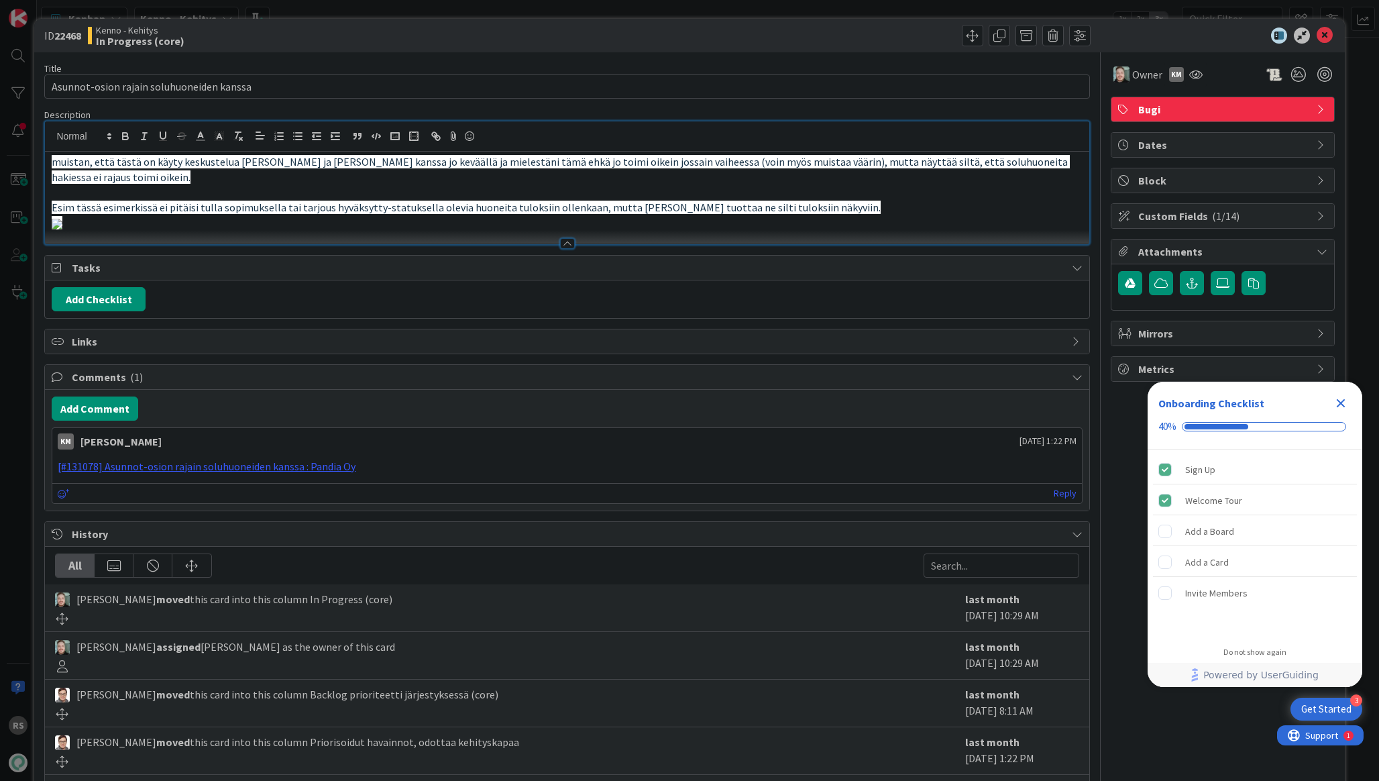
click at [188, 173] on p "muistan, että tästä on käyty keskustelua [PERSON_NAME] ja [PERSON_NAME] kanssa …" at bounding box center [567, 169] width 1030 height 30
click at [1344, 400] on icon "Close Checklist" at bounding box center [1341, 403] width 9 height 9
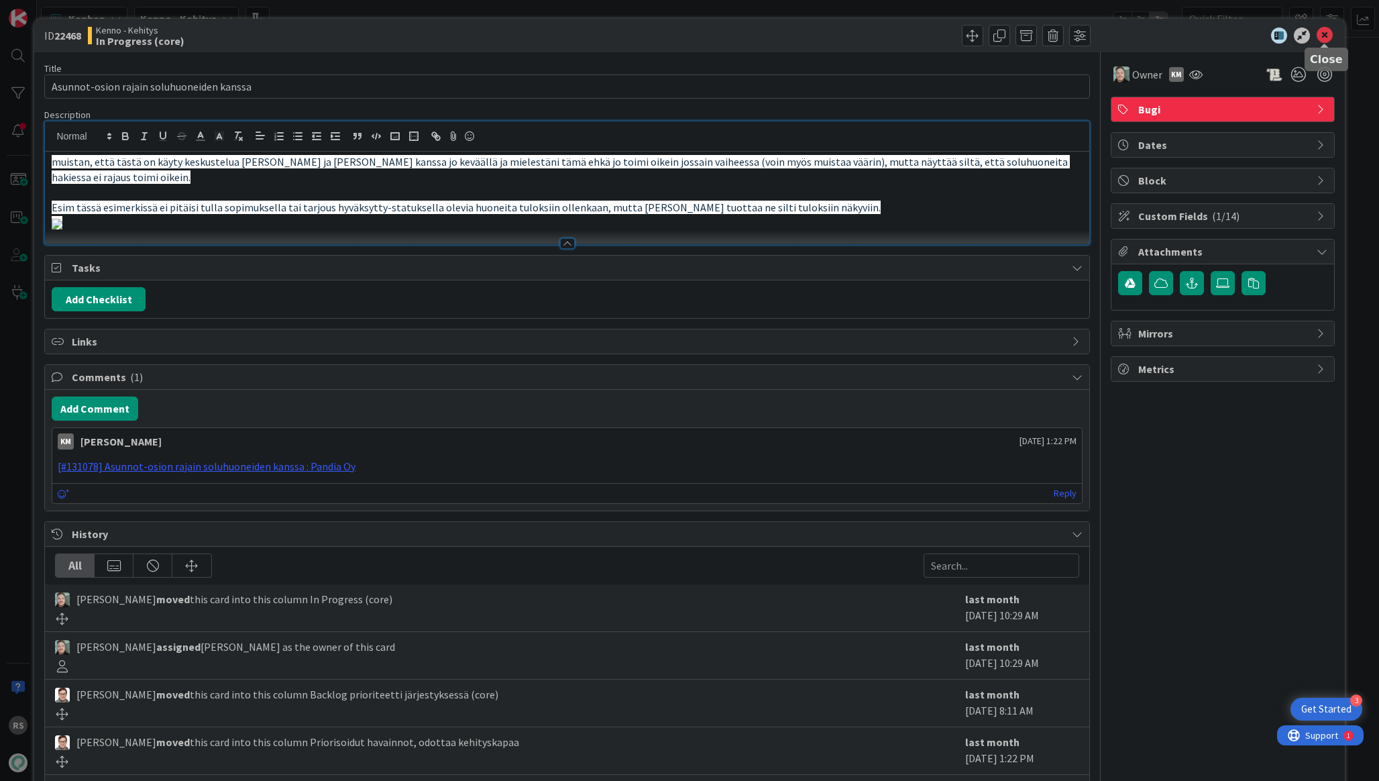
click at [1323, 32] on icon at bounding box center [1325, 35] width 16 height 16
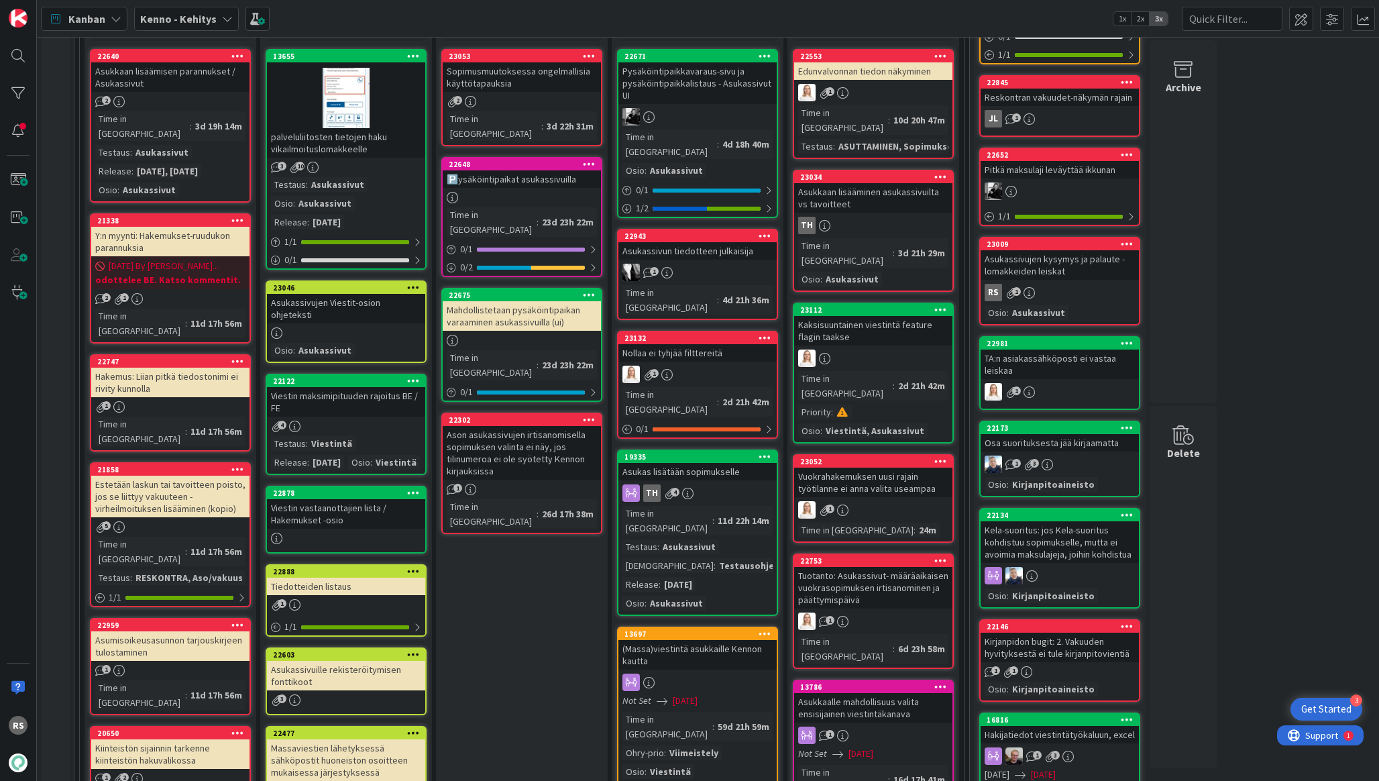
click at [498, 80] on div "Sopimusmuutoksessa ongelmallisia käyttötapauksia" at bounding box center [522, 77] width 158 height 30
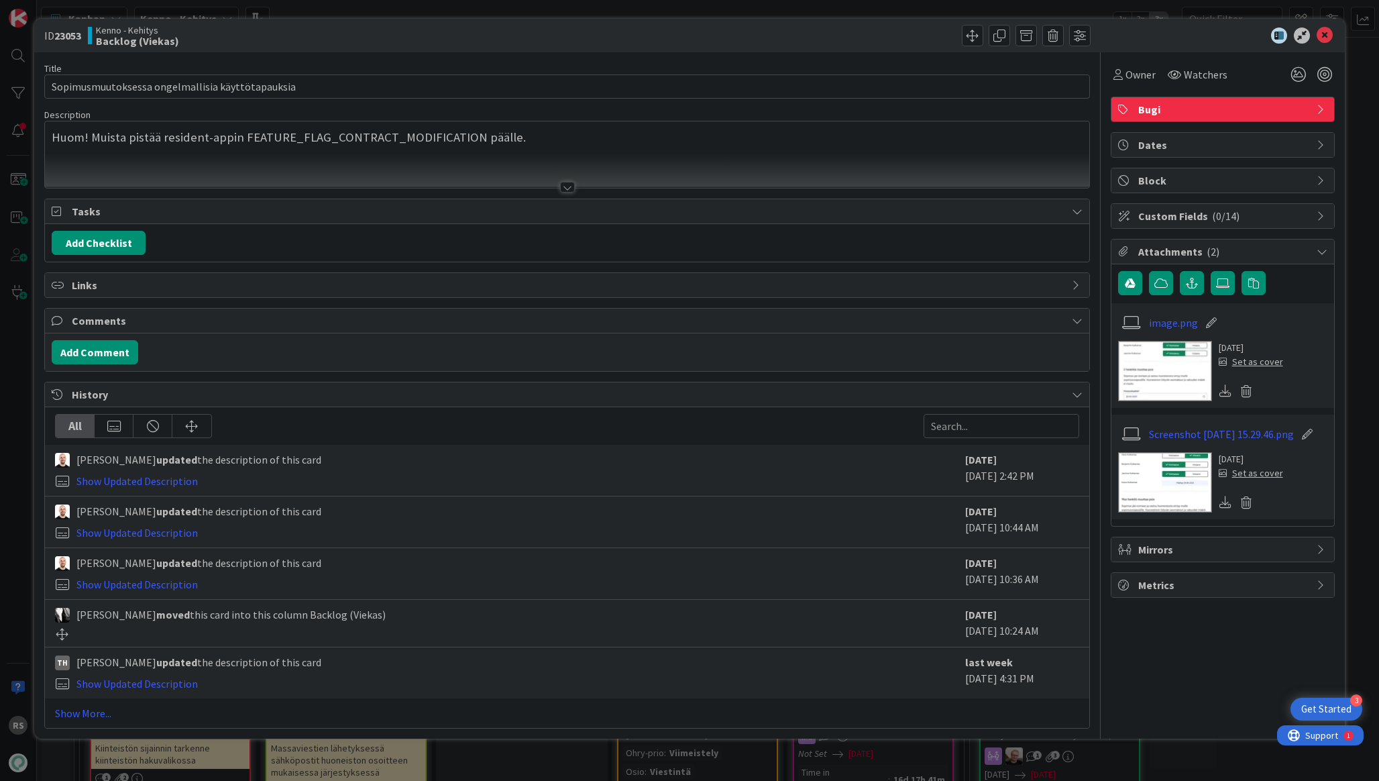
click at [567, 187] on div at bounding box center [567, 187] width 15 height 11
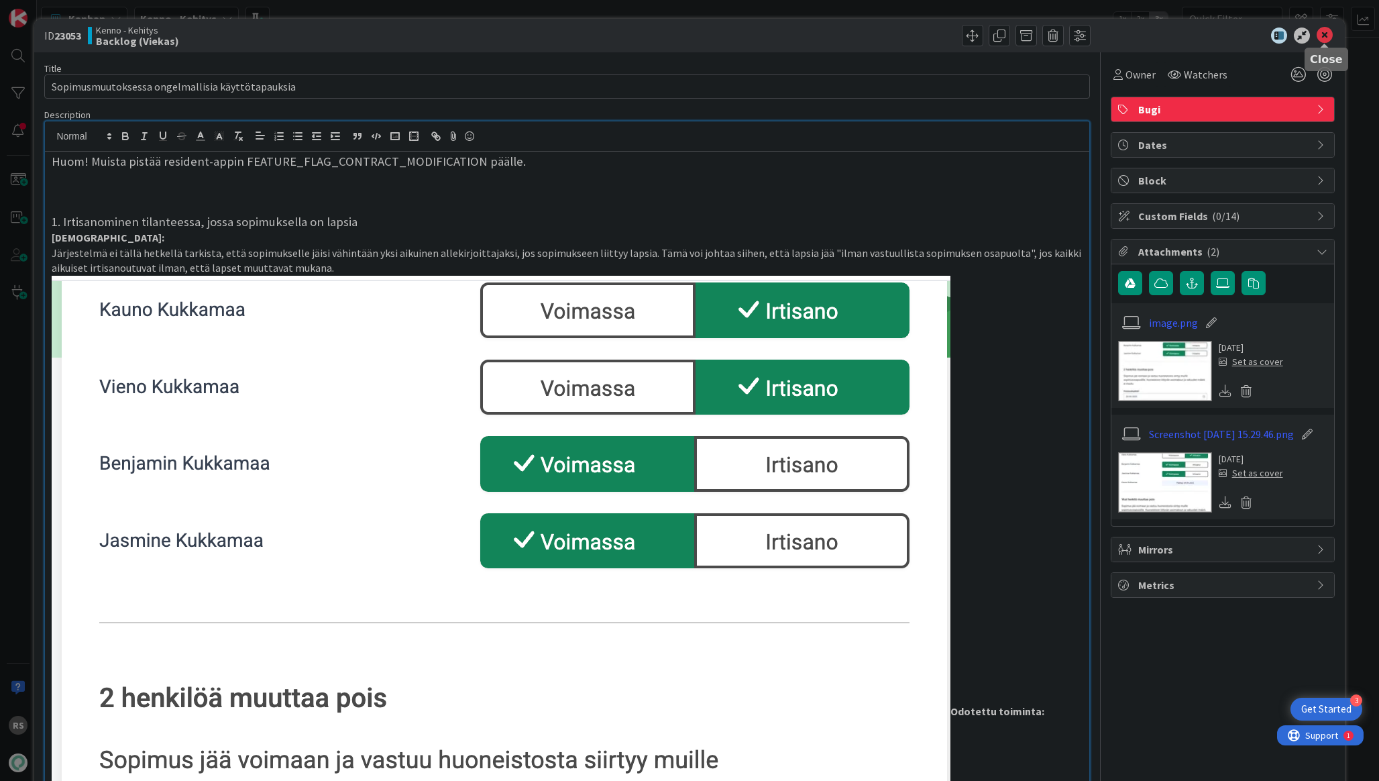
click at [1322, 33] on icon at bounding box center [1325, 35] width 16 height 16
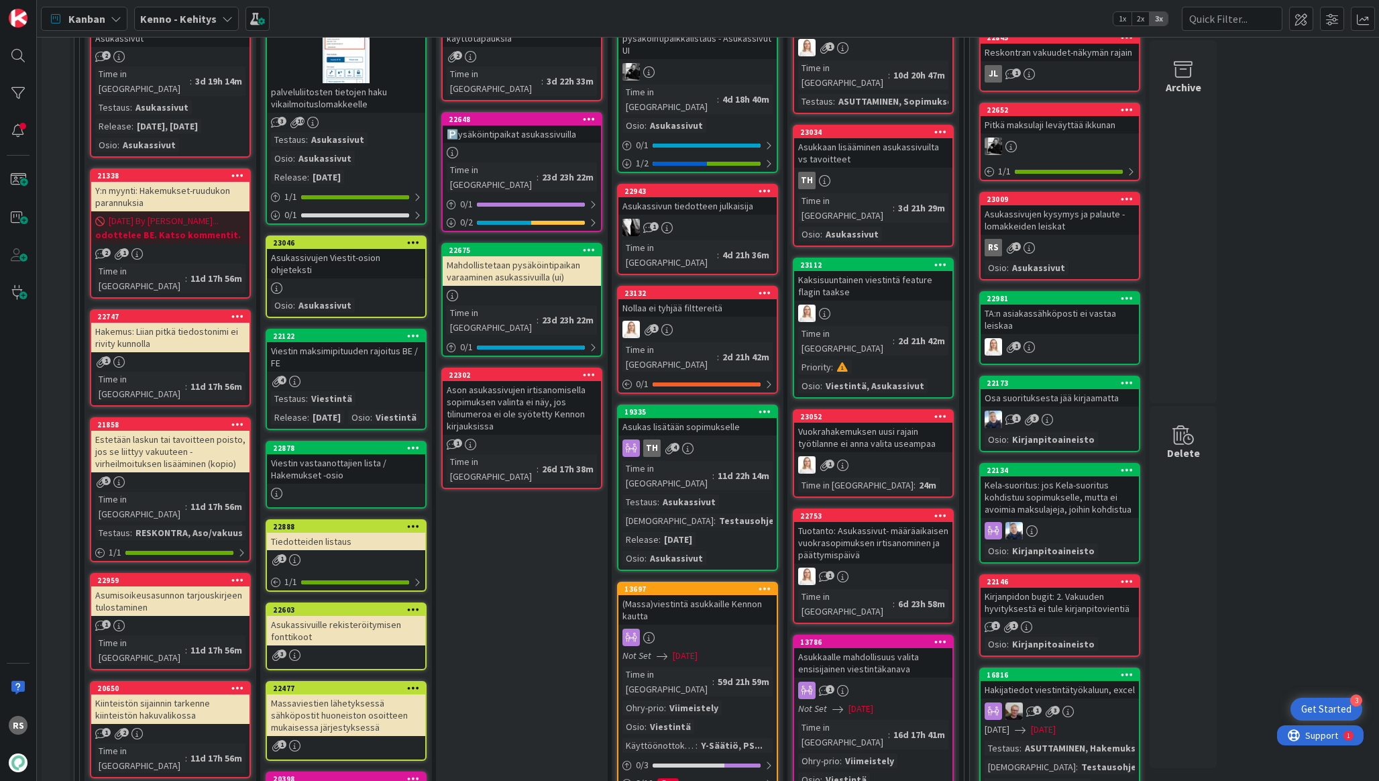
scroll to position [486, 0]
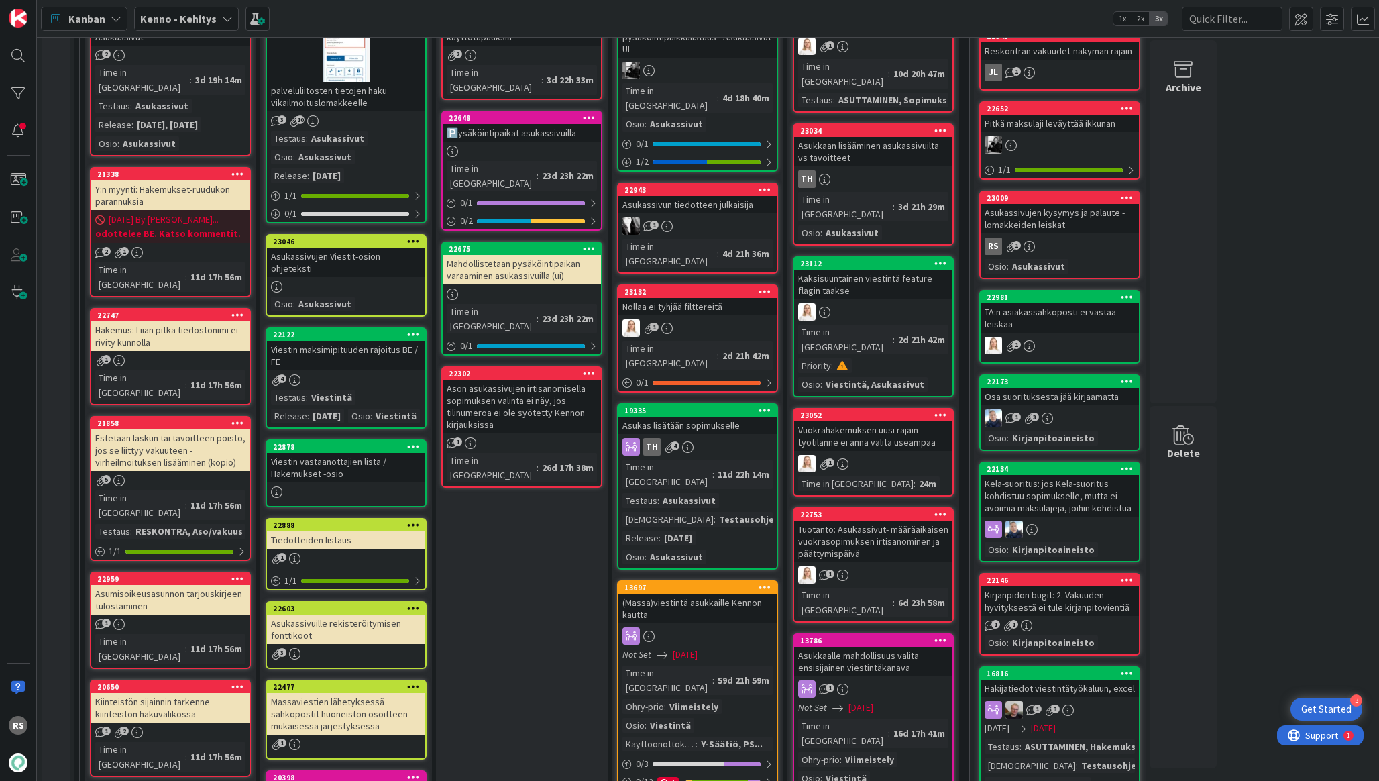
click at [461, 380] on div "Ason asukassivujen irtisanomisella sopimuksen valinta ei näy, jos tilinumeroa e…" at bounding box center [522, 407] width 158 height 54
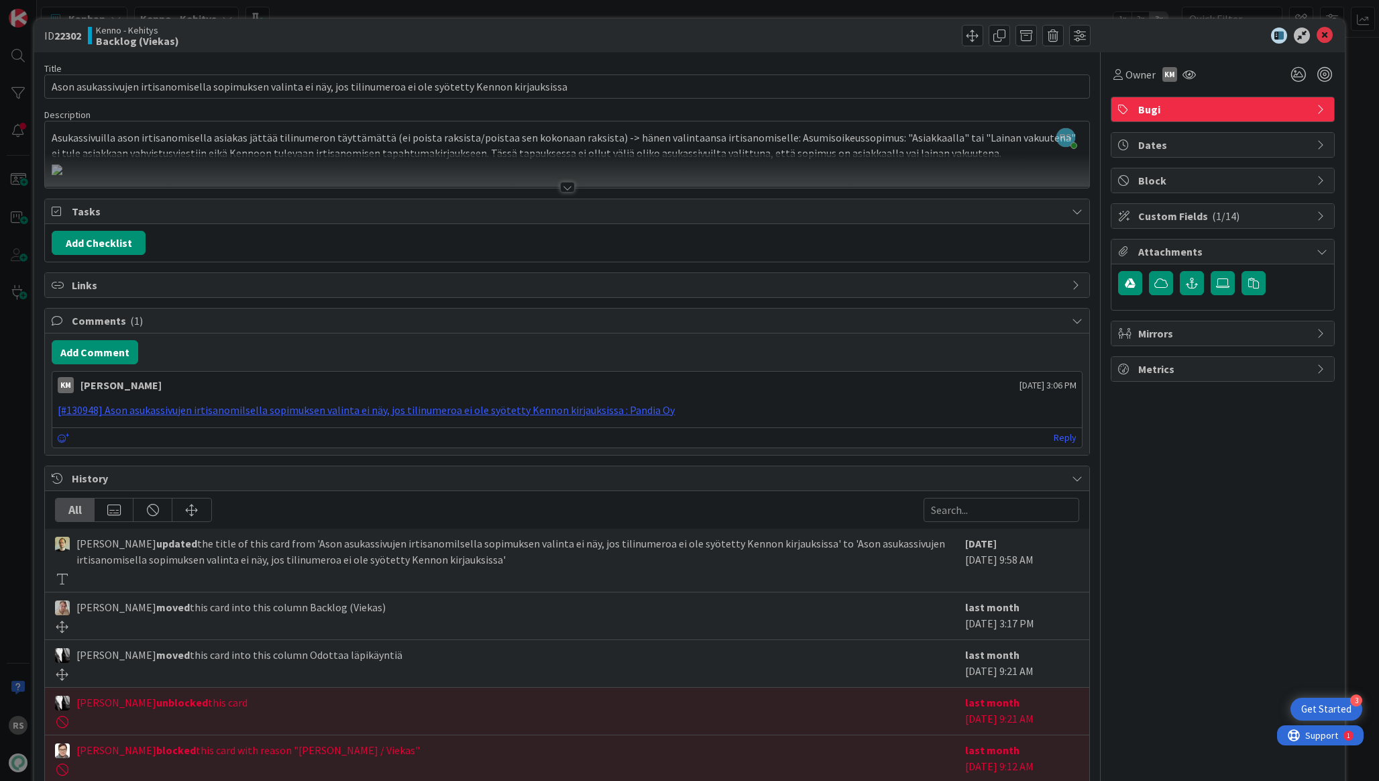
click at [570, 187] on div at bounding box center [567, 187] width 15 height 11
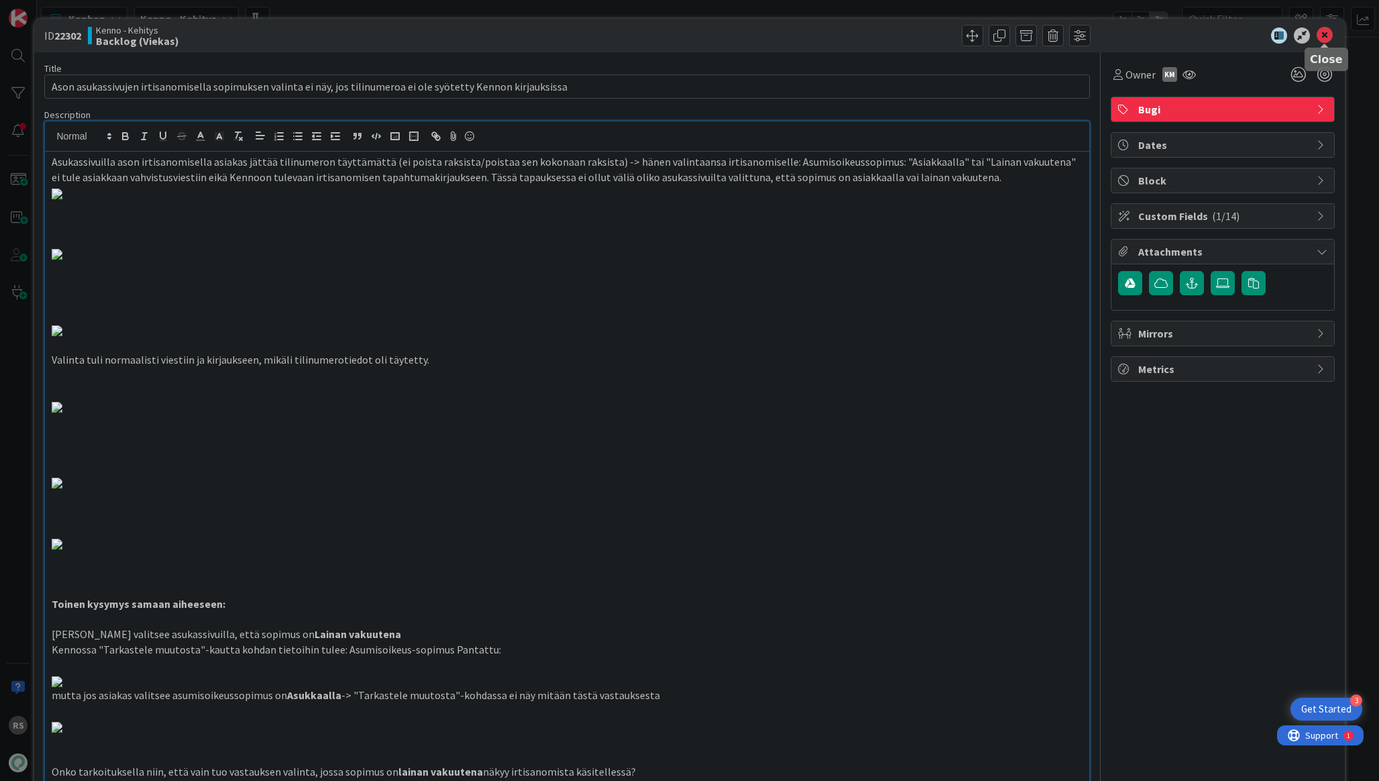
click at [1328, 41] on icon at bounding box center [1325, 35] width 16 height 16
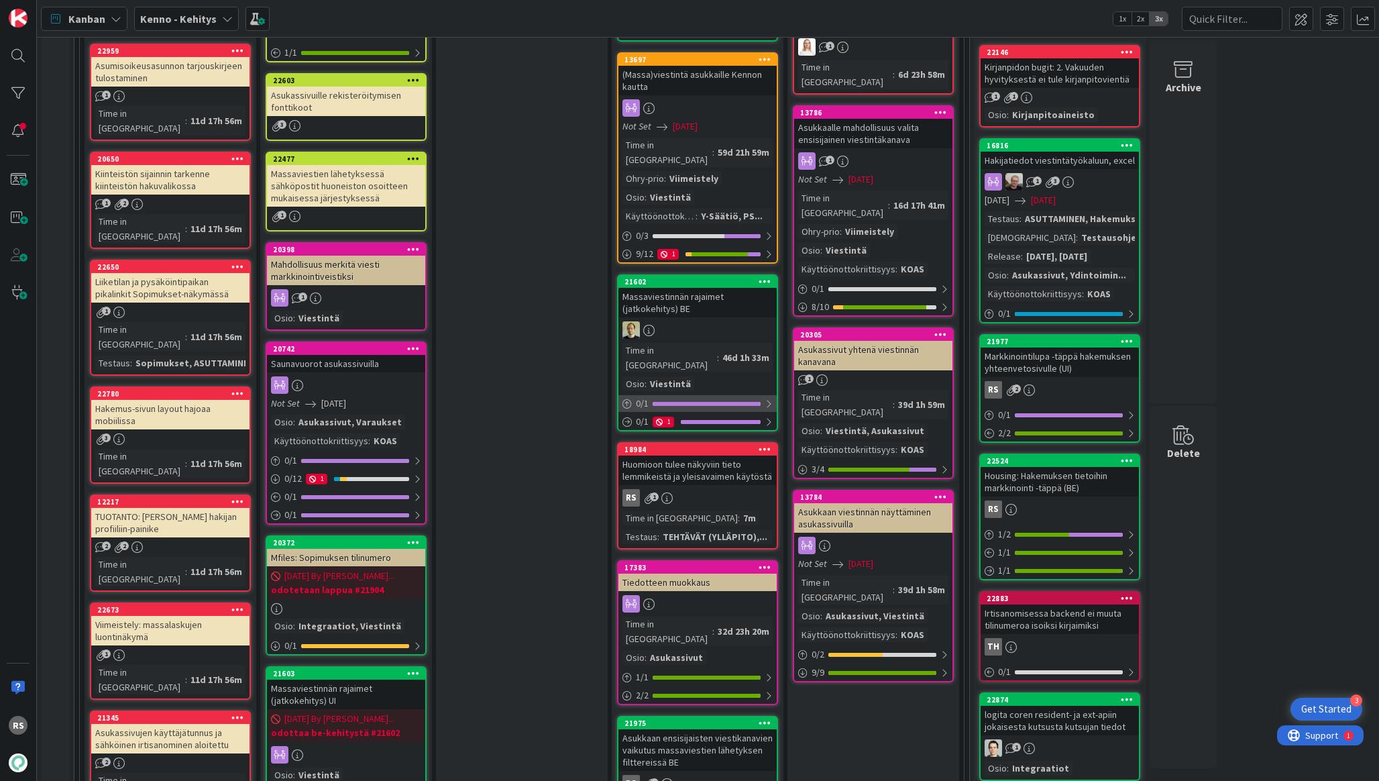
scroll to position [1044, 0]
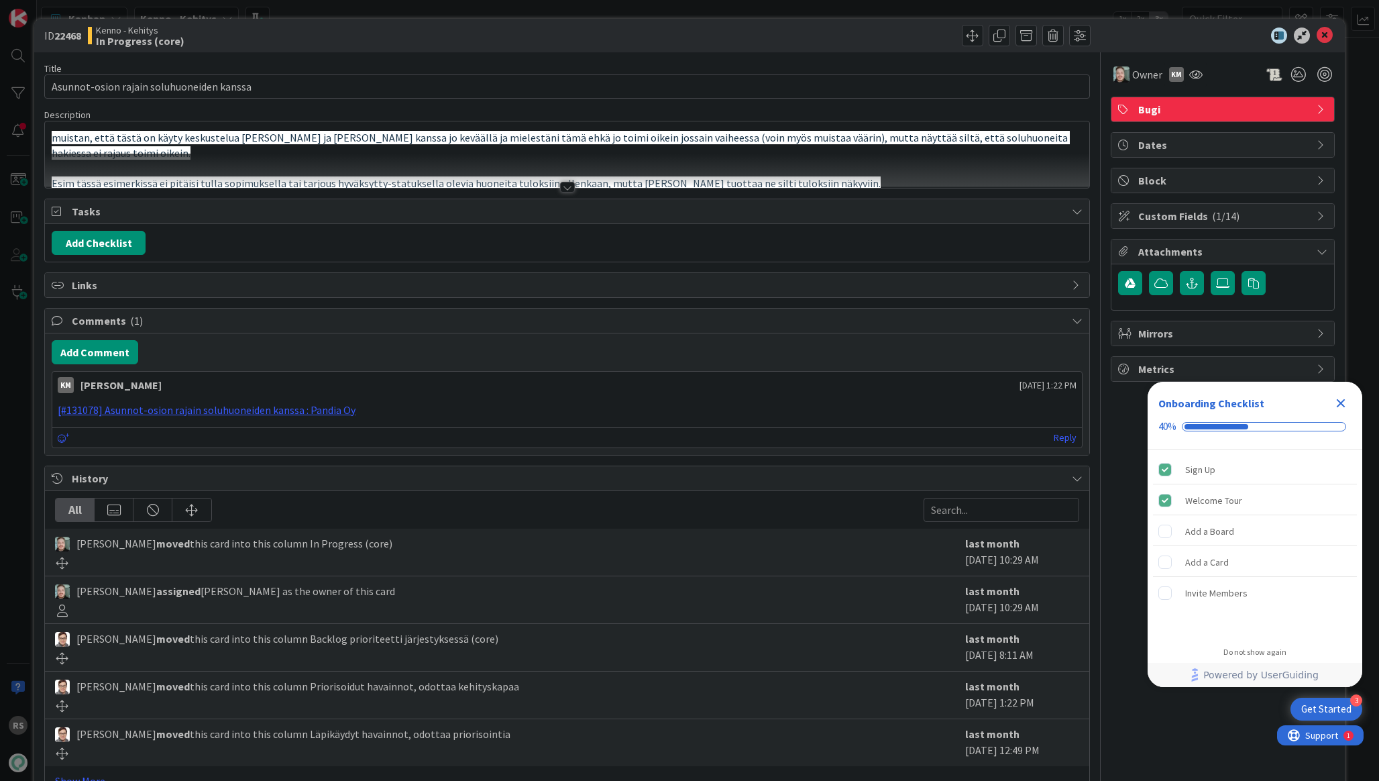
click at [572, 188] on div at bounding box center [567, 187] width 15 height 11
